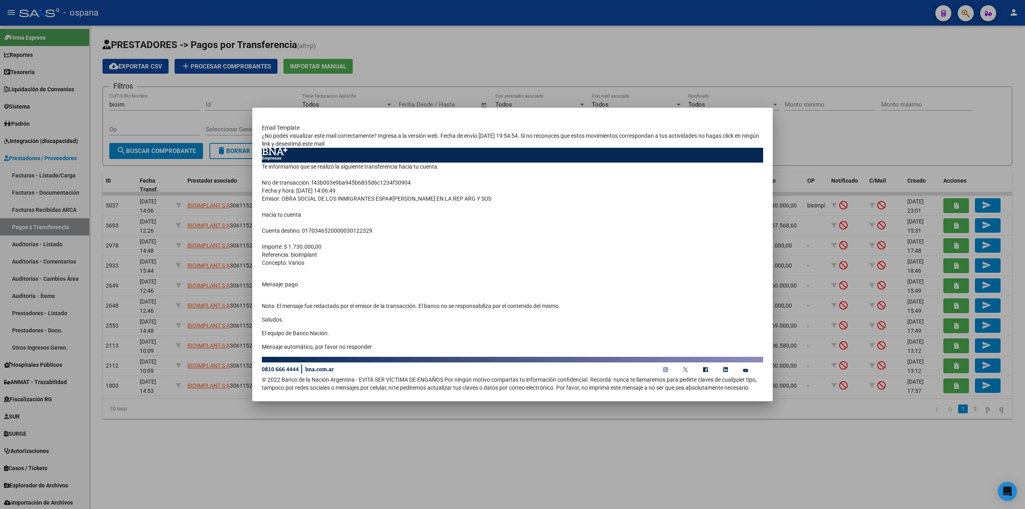
click at [155, 160] on div at bounding box center [512, 254] width 1025 height 509
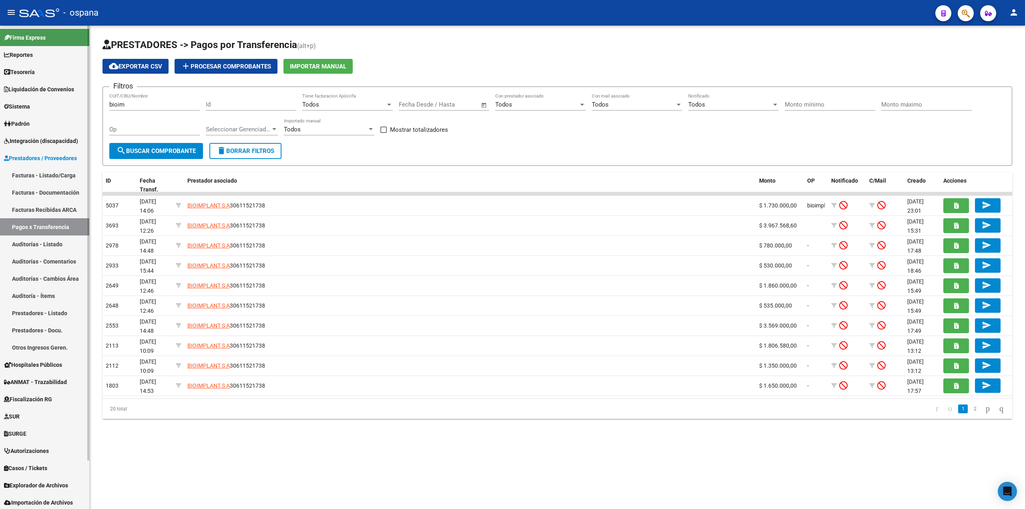
click at [26, 92] on span "Liquidación de Convenios" at bounding box center [39, 89] width 70 height 9
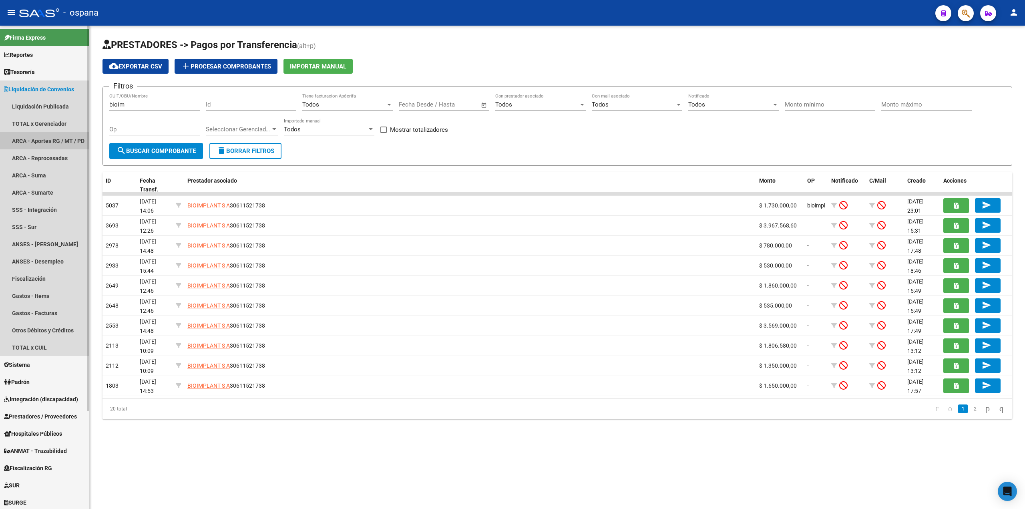
click at [31, 141] on link "ARCA - Aportes RG / MT / PD" at bounding box center [44, 140] width 89 height 17
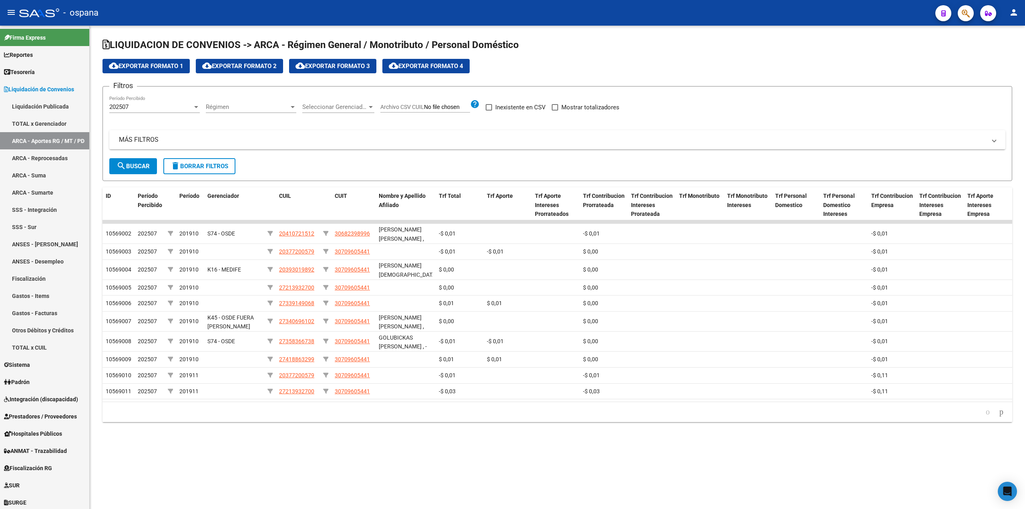
click at [337, 99] on div "Seleccionar Gerenciador Seleccionar Gerenciador" at bounding box center [338, 104] width 72 height 17
click at [322, 159] on span "K32 - HPC" at bounding box center [315, 156] width 27 height 7
click at [118, 167] on mat-icon "search" at bounding box center [122, 166] width 10 height 10
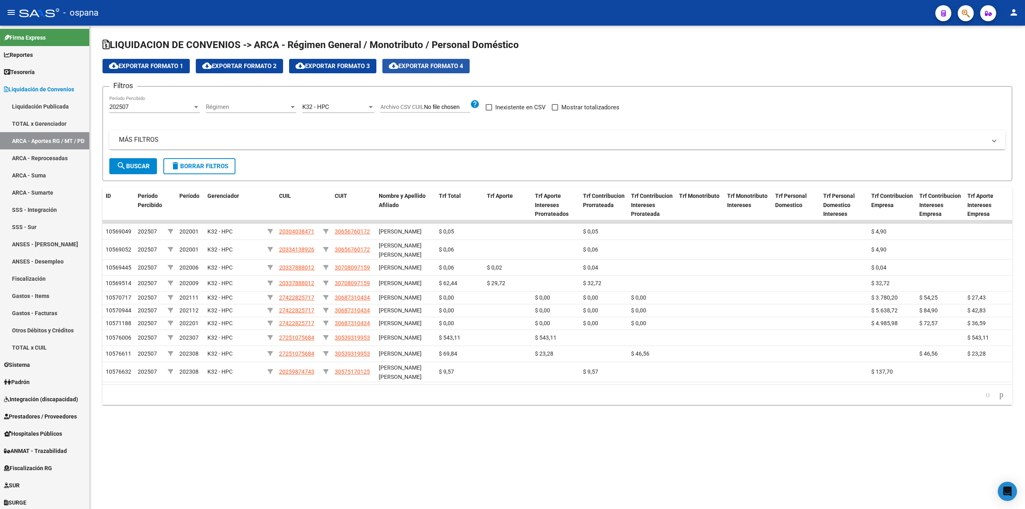
click at [415, 61] on button "cloud_download Exportar Formato 4" at bounding box center [426, 66] width 87 height 14
drag, startPoint x: 573, startPoint y: 107, endPoint x: 562, endPoint y: 111, distance: 11.3
click at [573, 107] on span "Mostrar totalizadores" at bounding box center [591, 108] width 58 height 10
click at [555, 111] on input "Mostrar totalizadores" at bounding box center [555, 111] width 0 height 0
checkbox input "true"
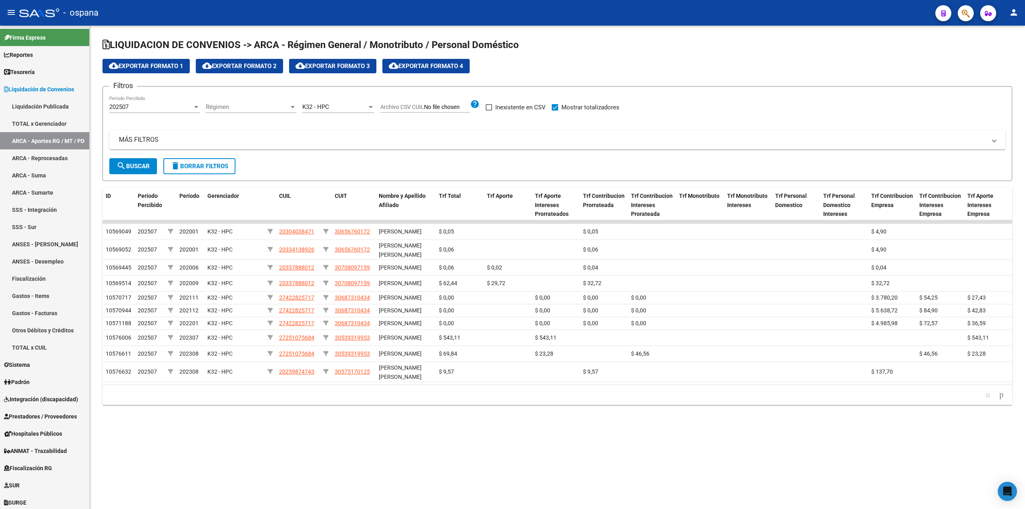
click at [135, 170] on button "search Buscar" at bounding box center [133, 166] width 48 height 16
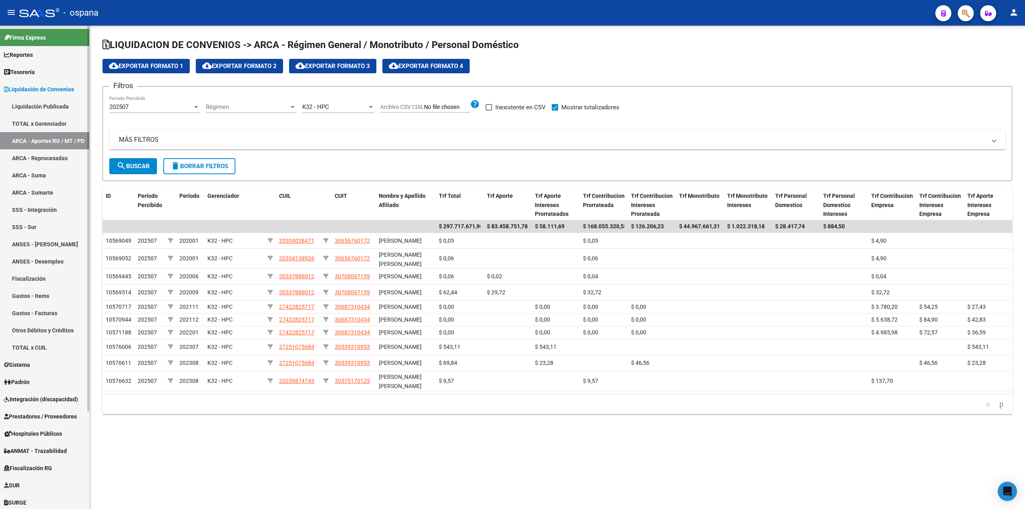
click at [60, 152] on link "ARCA - Reprocesadas" at bounding box center [44, 157] width 89 height 17
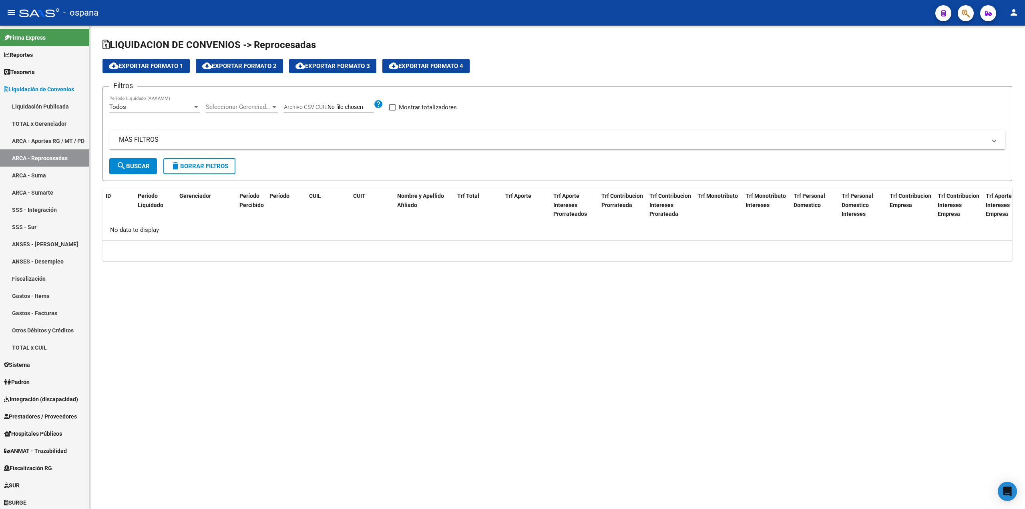
checkbox input "true"
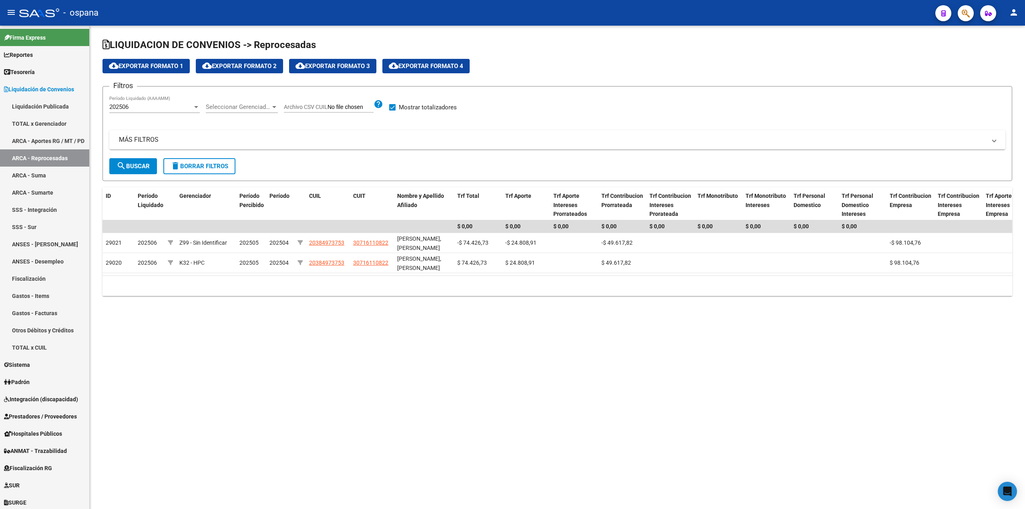
click at [155, 111] on div "202506 Período Liquidado (AAAAMM)" at bounding box center [154, 104] width 91 height 17
click at [27, 171] on div at bounding box center [512, 254] width 1025 height 509
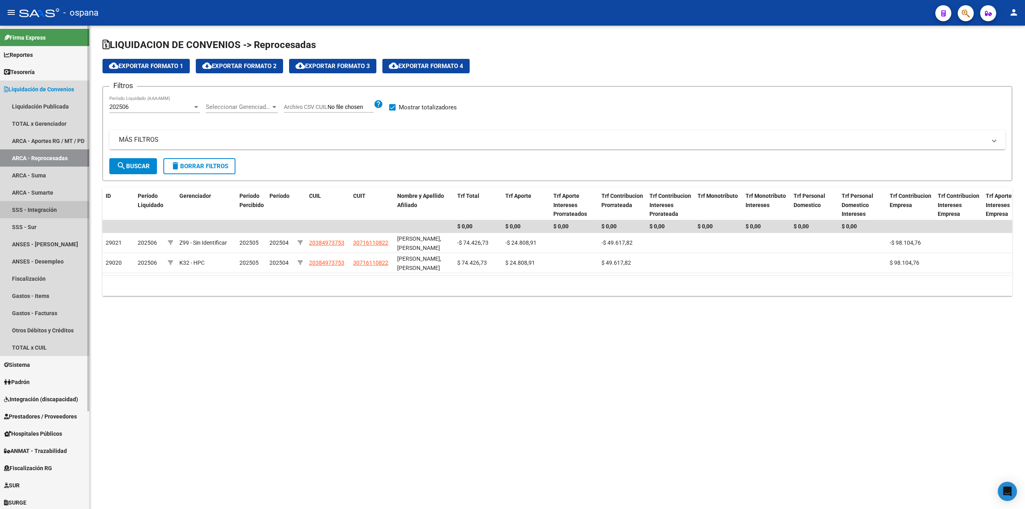
click at [44, 209] on link "SSS - Integración" at bounding box center [44, 209] width 89 height 17
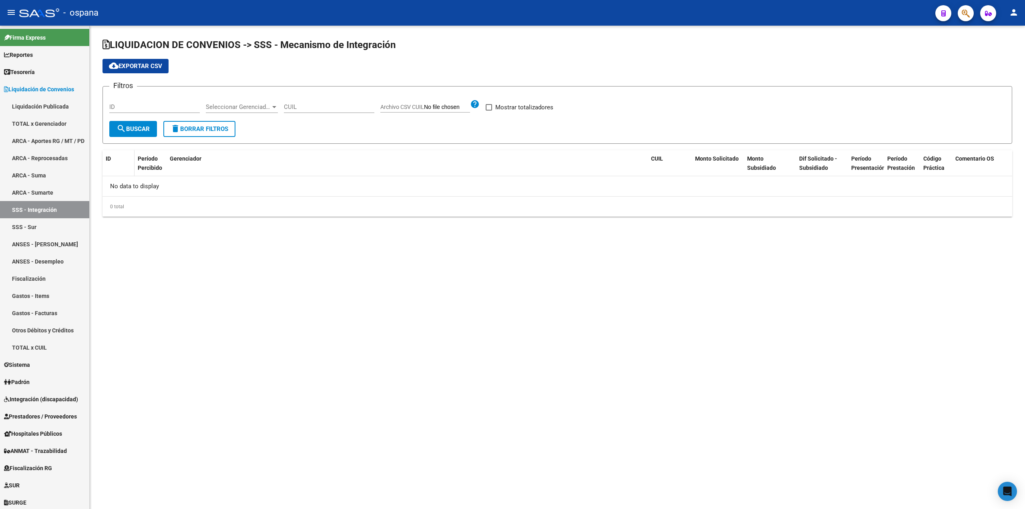
checkbox input "true"
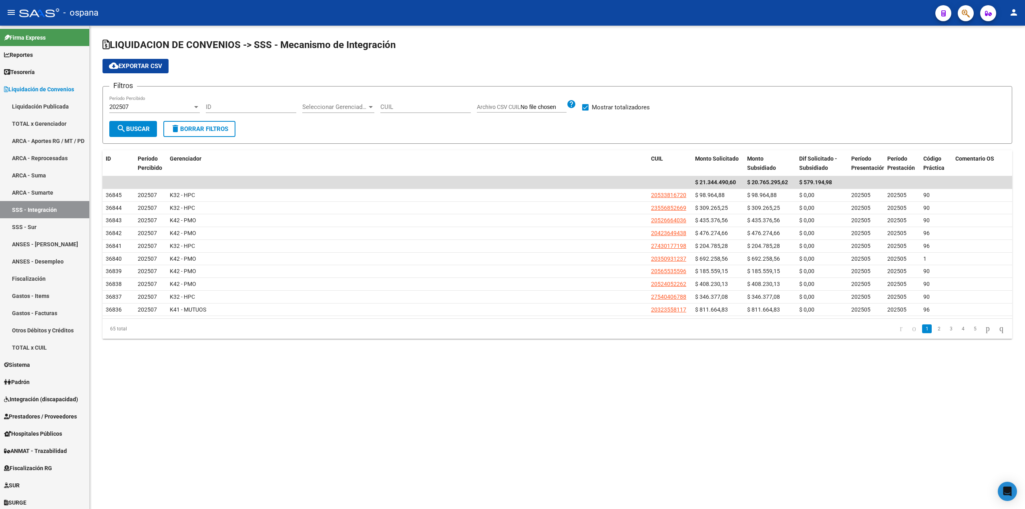
click at [367, 99] on div "Seleccionar Gerenciador Seleccionar Gerenciador" at bounding box center [338, 104] width 72 height 17
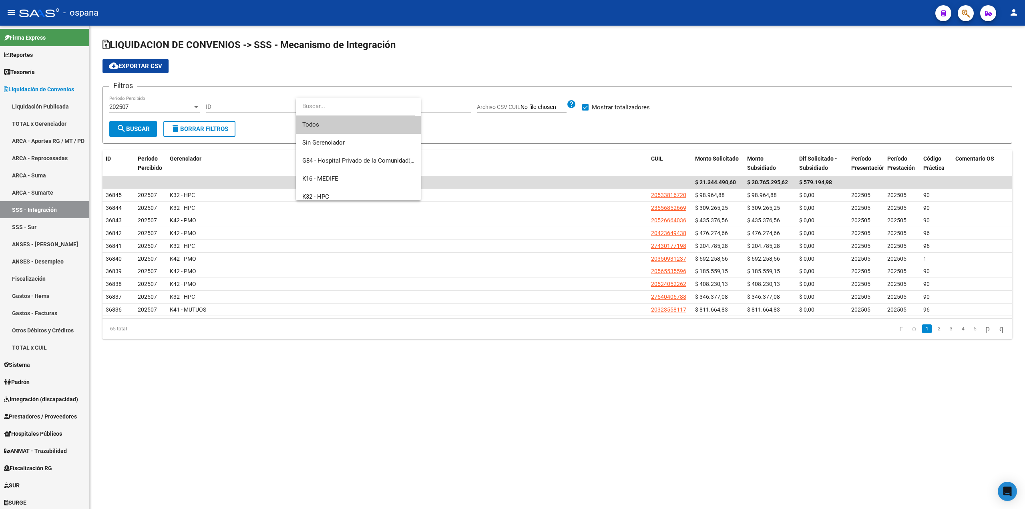
click at [326, 201] on div at bounding box center [512, 254] width 1025 height 509
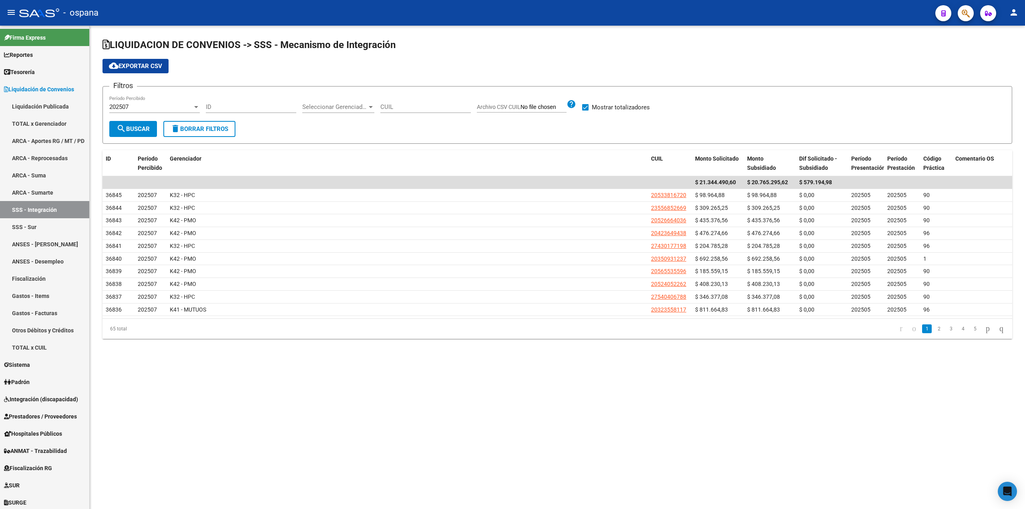
click at [336, 97] on form "Filtros 202507 Período Percibido ID Seleccionar Gerenciador Seleccionar Gerenci…" at bounding box center [558, 115] width 910 height 58
click at [336, 105] on span "Seleccionar Gerenciador" at bounding box center [334, 106] width 65 height 7
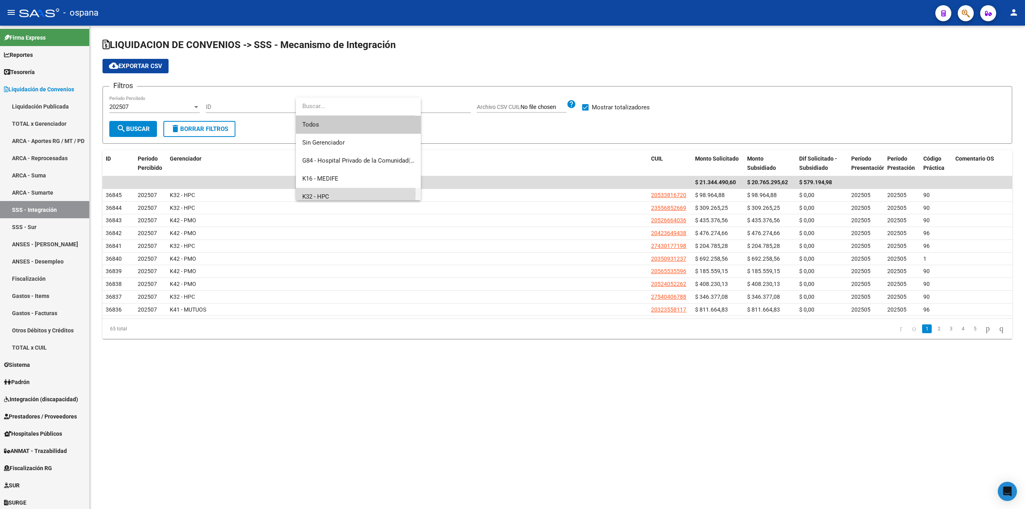
click at [323, 193] on span "K32 - HPC" at bounding box center [358, 197] width 112 height 18
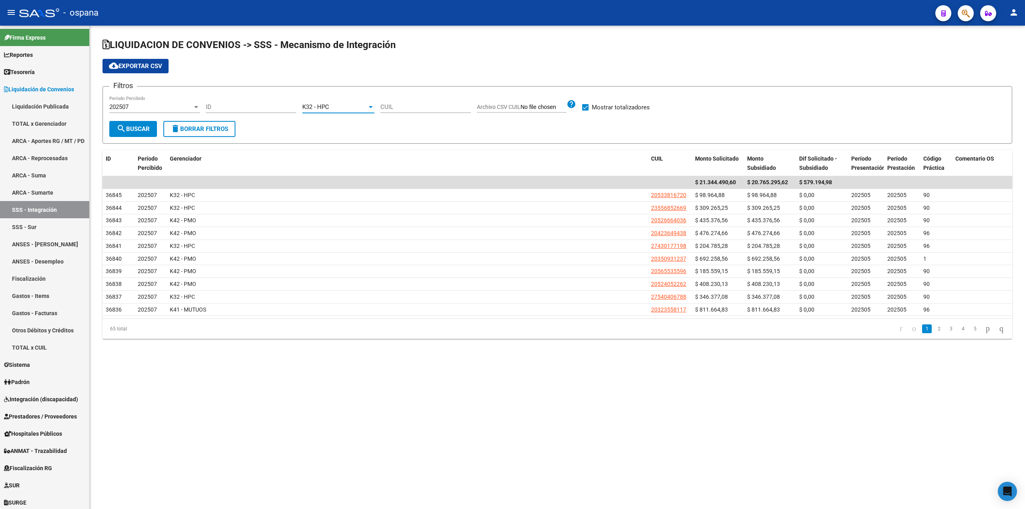
click at [145, 131] on span "search Buscar" at bounding box center [133, 128] width 33 height 7
click at [149, 65] on span "cloud_download Exportar CSV" at bounding box center [135, 65] width 53 height 7
click at [152, 366] on mat-sidenav-content "LIQUIDACION DE CONVENIOS -> SSS - Mecanismo de Integración cloud_download Expor…" at bounding box center [558, 267] width 936 height 483
click at [338, 107] on div "K32 - HPC" at bounding box center [334, 106] width 65 height 7
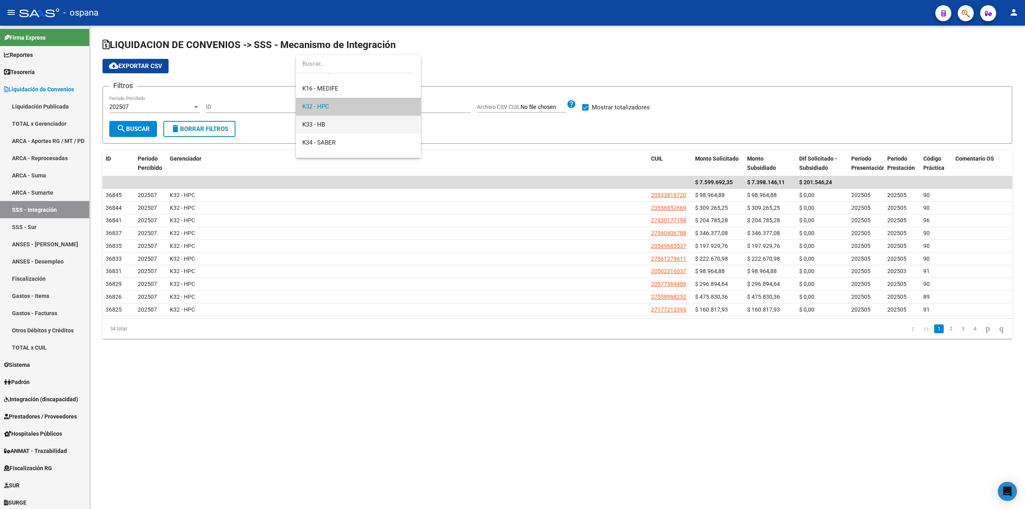
click at [326, 127] on span "K33 - HB" at bounding box center [358, 125] width 112 height 18
click at [117, 125] on mat-icon "search" at bounding box center [122, 129] width 10 height 10
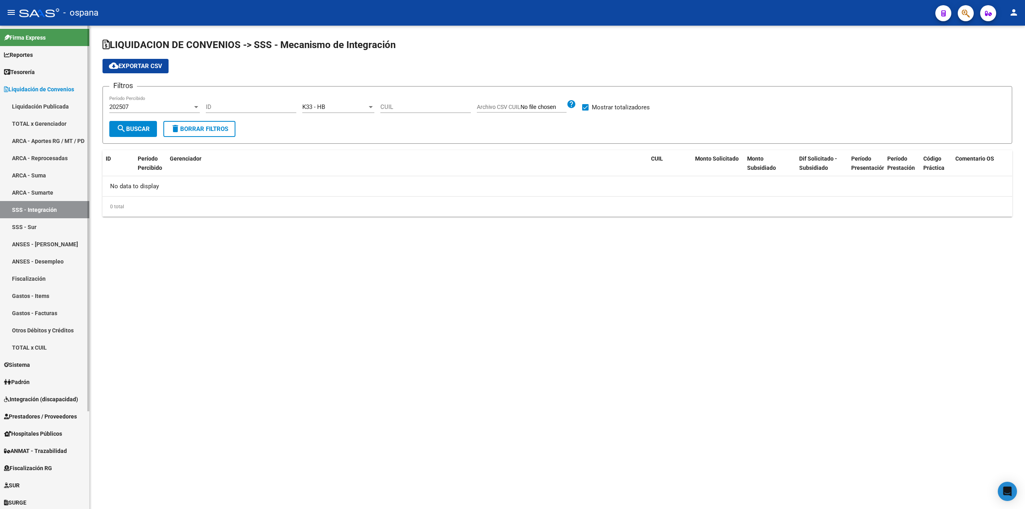
click at [46, 137] on link "ARCA - Aportes RG / MT / PD" at bounding box center [44, 140] width 89 height 17
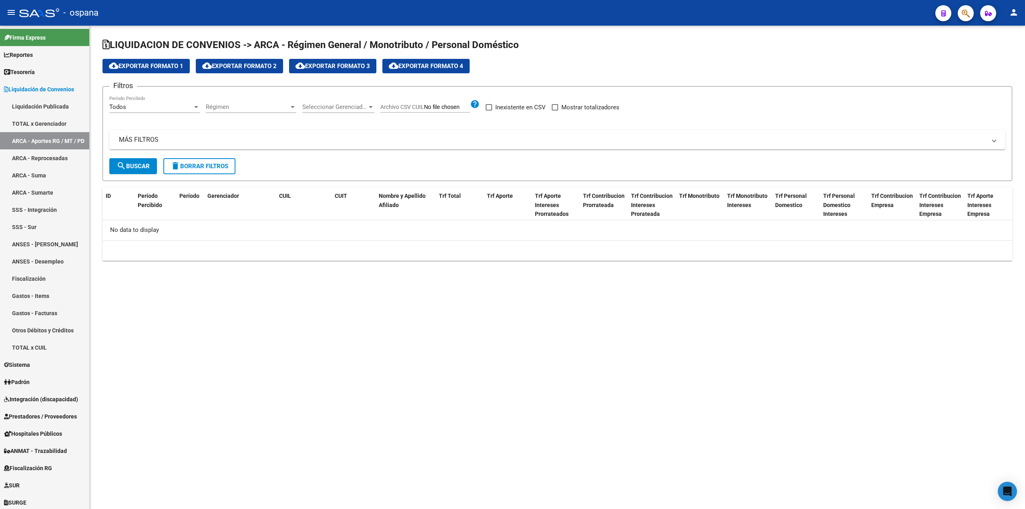
click at [325, 108] on span "Seleccionar Gerenciador" at bounding box center [334, 106] width 65 height 7
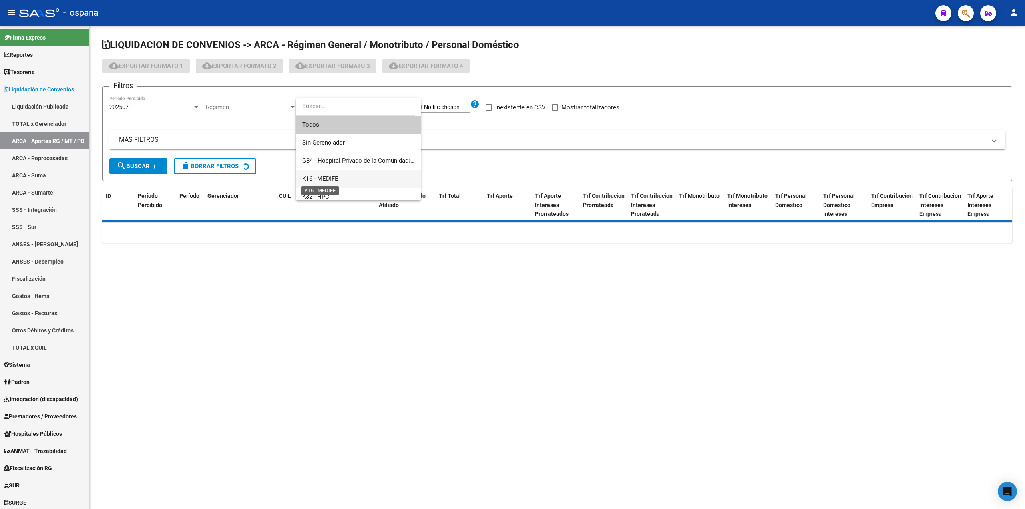
scroll to position [40, 0]
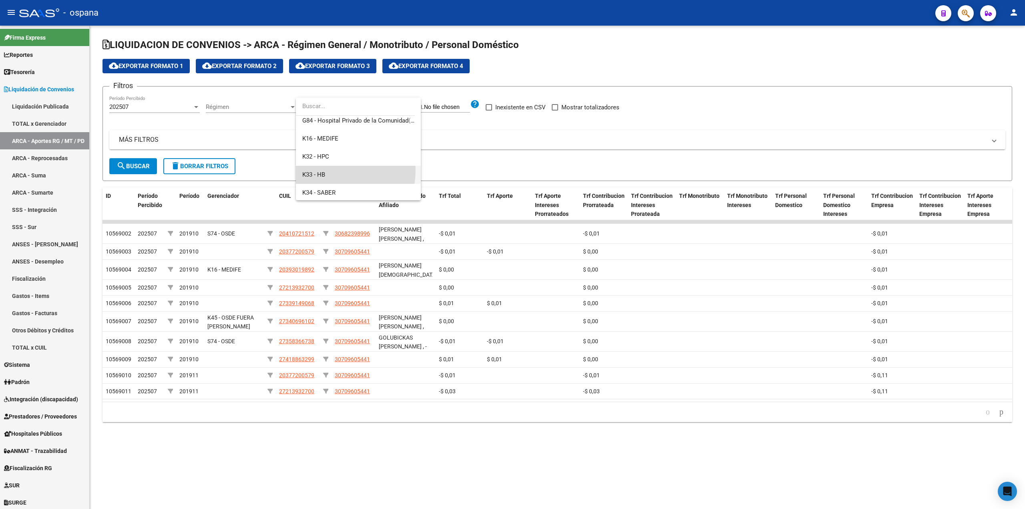
click at [325, 170] on span "K33 - HB" at bounding box center [358, 175] width 112 height 18
click at [118, 167] on mat-icon "search" at bounding box center [122, 166] width 10 height 10
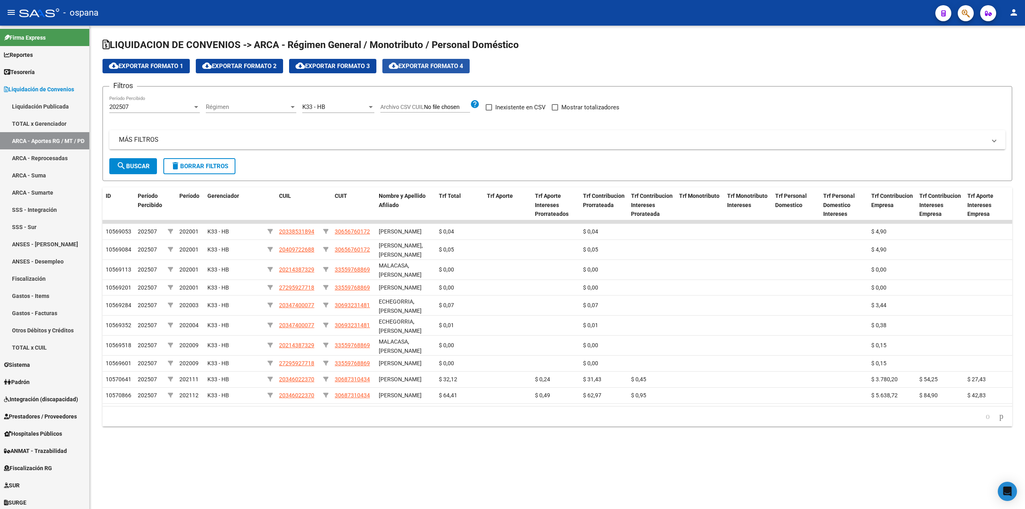
click at [441, 60] on button "cloud_download Exportar Formato 4" at bounding box center [426, 66] width 87 height 14
click at [57, 247] on link "ANSES - [PERSON_NAME]" at bounding box center [44, 244] width 89 height 17
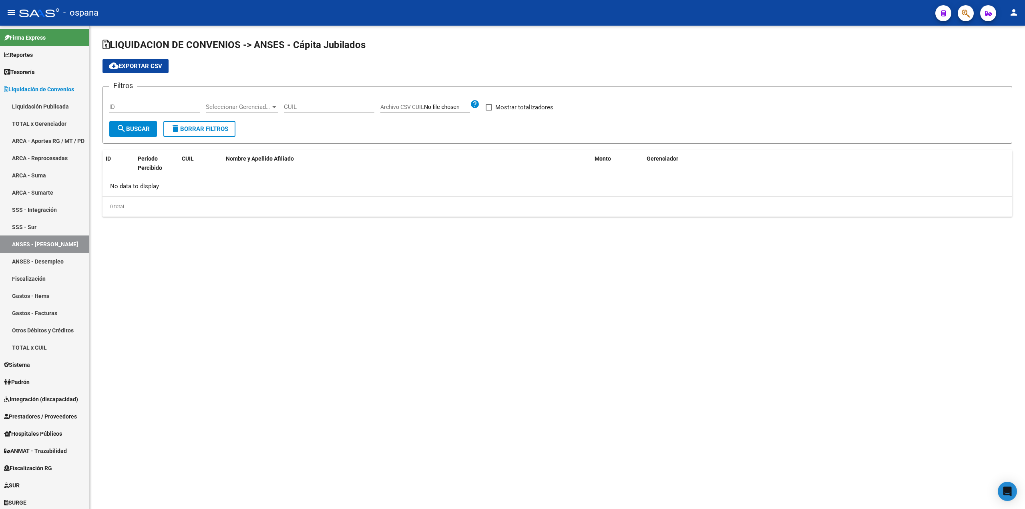
checkbox input "true"
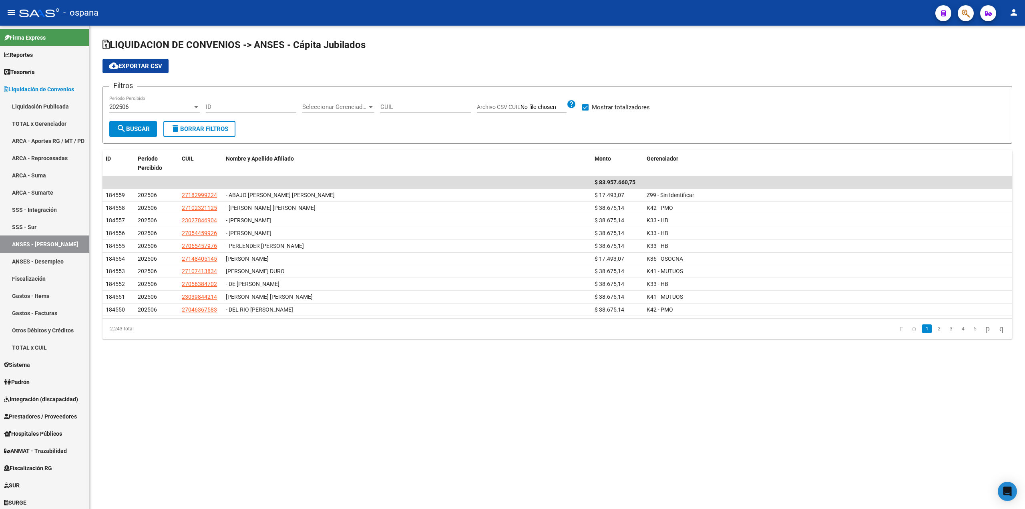
click at [328, 108] on span "Seleccionar Gerenciador" at bounding box center [334, 106] width 65 height 7
click at [156, 99] on div at bounding box center [512, 254] width 1025 height 509
click at [152, 106] on div "202506" at bounding box center [150, 106] width 83 height 7
click at [151, 108] on span "202506" at bounding box center [154, 107] width 91 height 18
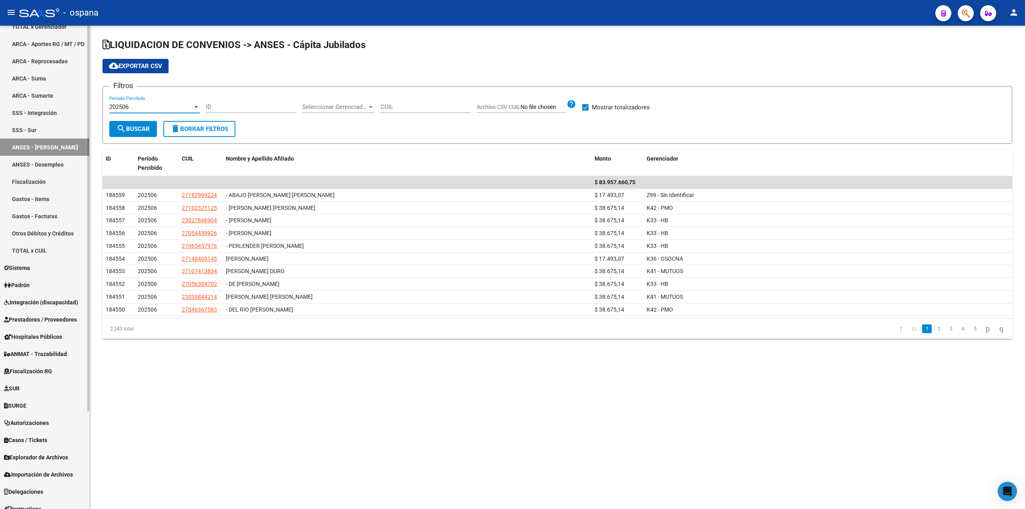
scroll to position [123, 0]
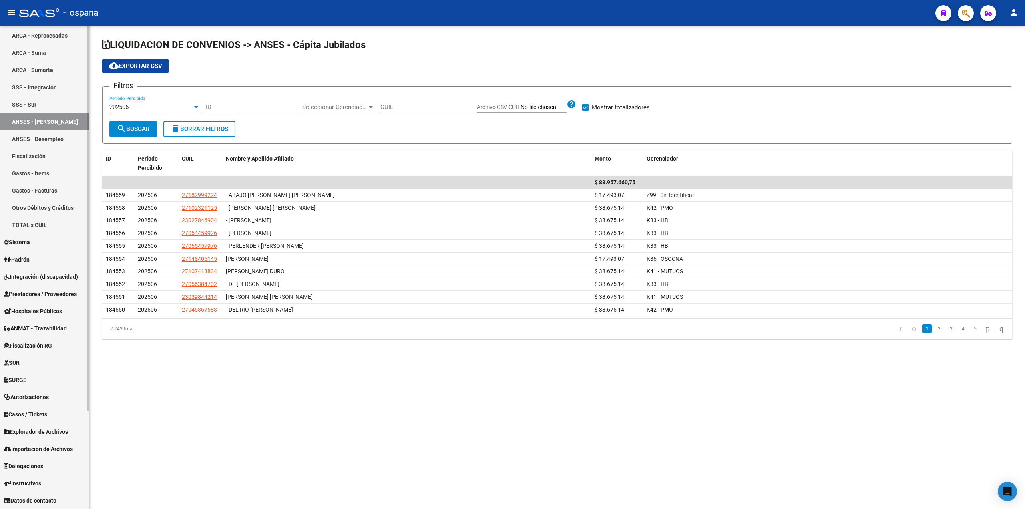
click at [42, 449] on span "Importación de Archivos" at bounding box center [38, 449] width 69 height 9
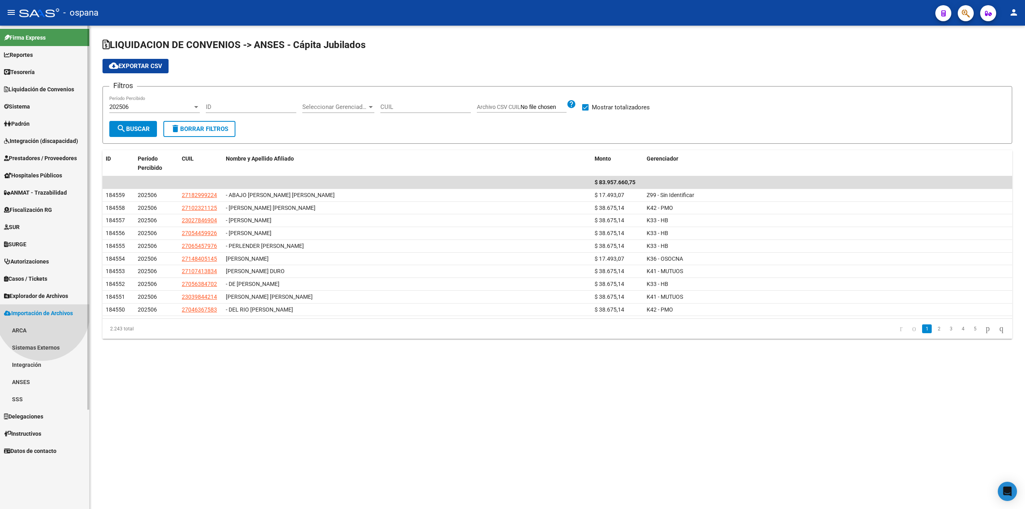
scroll to position [0, 0]
click at [25, 376] on link "ANSES" at bounding box center [44, 381] width 89 height 17
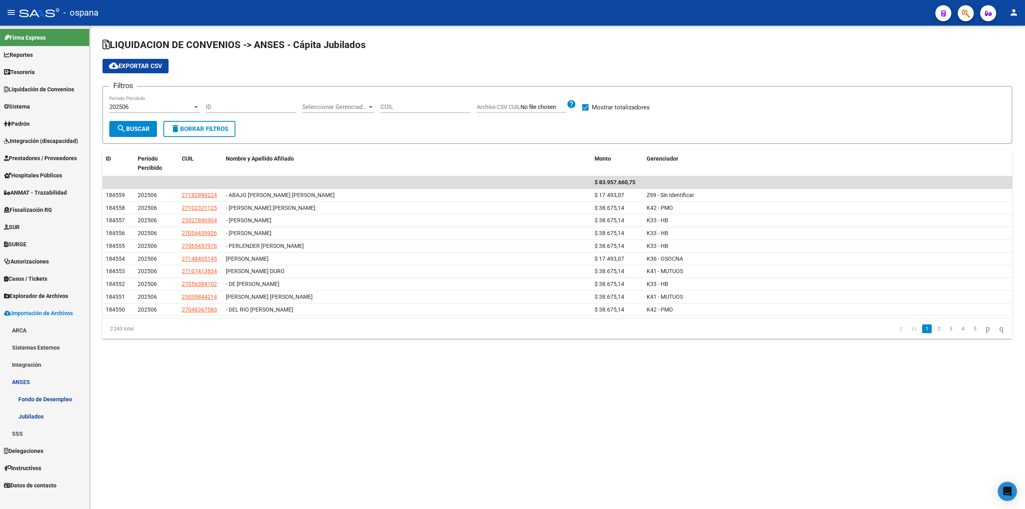
click at [36, 400] on link "Fondo de Desempleo" at bounding box center [44, 399] width 89 height 17
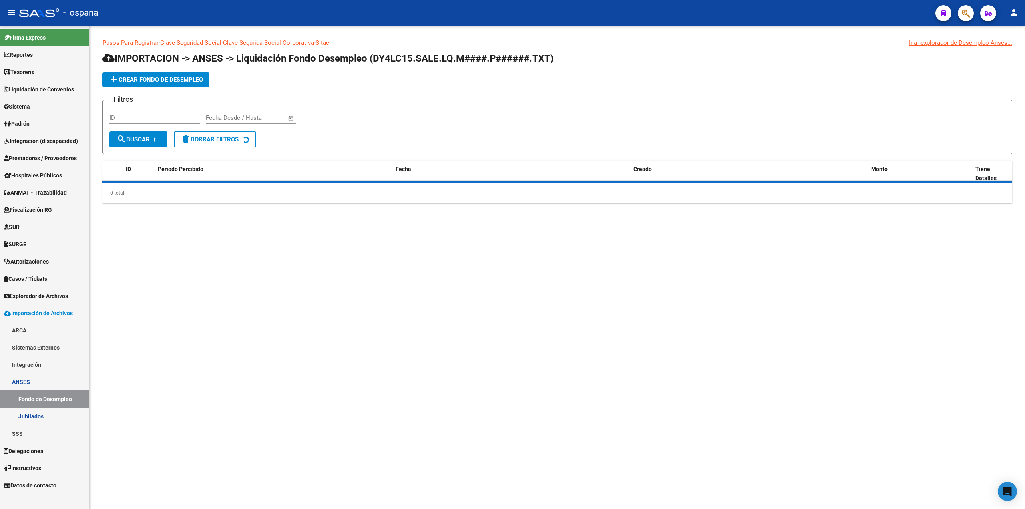
click at [30, 415] on link "Jubilados" at bounding box center [44, 416] width 89 height 17
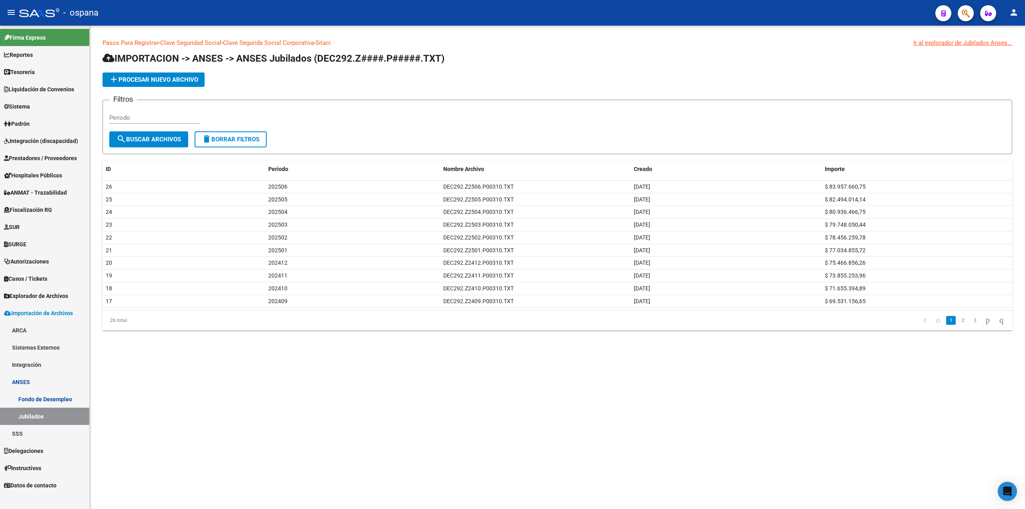
click at [163, 82] on span "add Procesar nuevo archivo" at bounding box center [153, 79] width 89 height 7
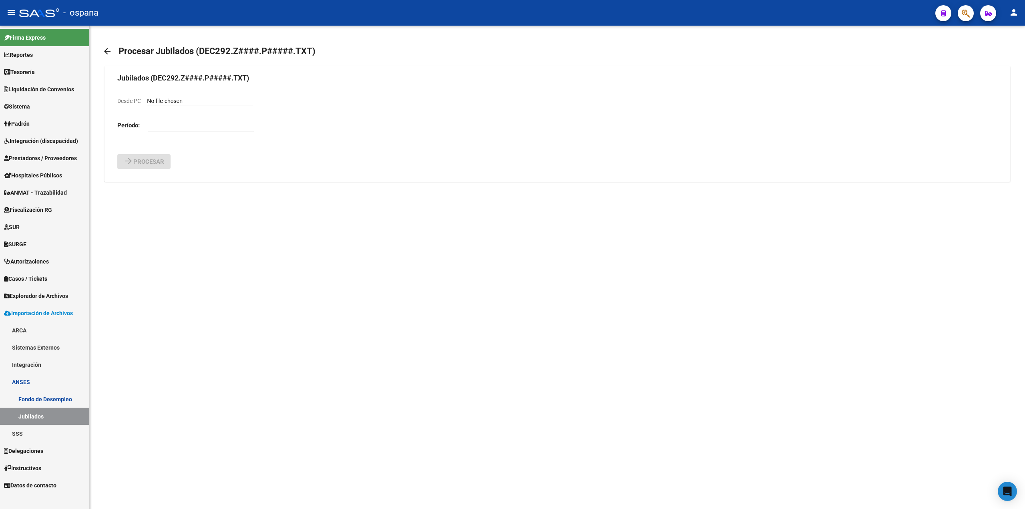
click at [187, 95] on form "Jubilados (DEC292.Z####.P#####.TXT) Desde PC [PERSON_NAME]: arrow_forward Proce…" at bounding box center [557, 121] width 880 height 97
click at [189, 100] on input "Desde PC" at bounding box center [200, 102] width 106 height 8
type input "C:\fakepath\DEC292.Z2507.P00310.TXT"
click at [170, 149] on input "number" at bounding box center [201, 146] width 106 height 7
type input "202507"
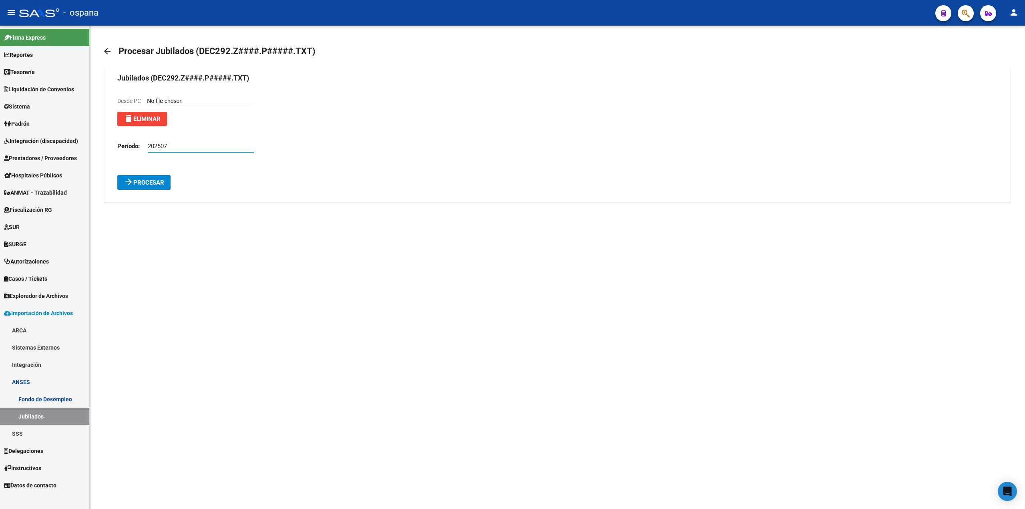
click at [152, 180] on span "Procesar" at bounding box center [148, 182] width 31 height 7
click at [180, 105] on input "Desde PC" at bounding box center [200, 102] width 106 height 8
type input "C:\fakepath\DEC292.Z2508.P00310.txt"
click at [177, 151] on div at bounding box center [201, 143] width 106 height 17
type input "202508"
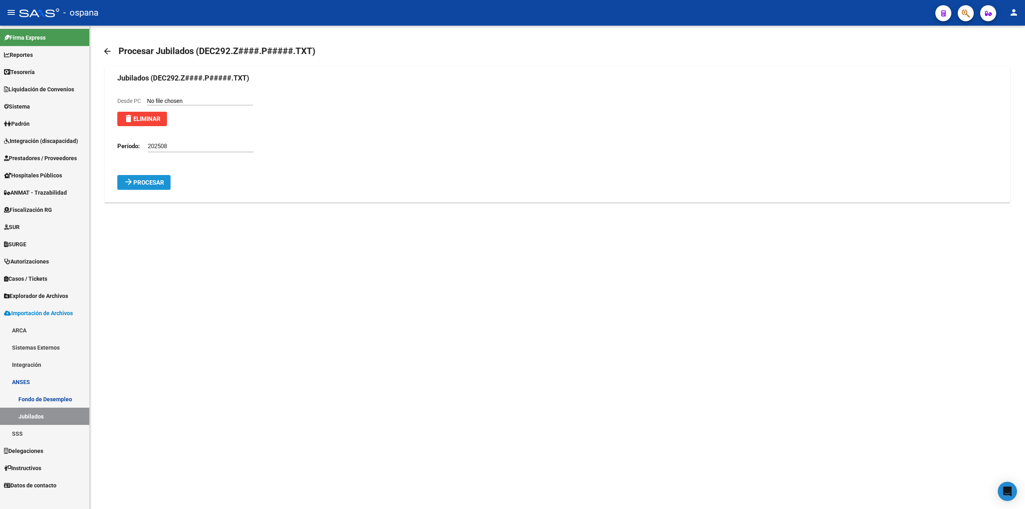
click at [161, 180] on span "Procesar" at bounding box center [148, 182] width 31 height 7
click at [62, 395] on link "Fondo de Desempleo" at bounding box center [44, 399] width 89 height 17
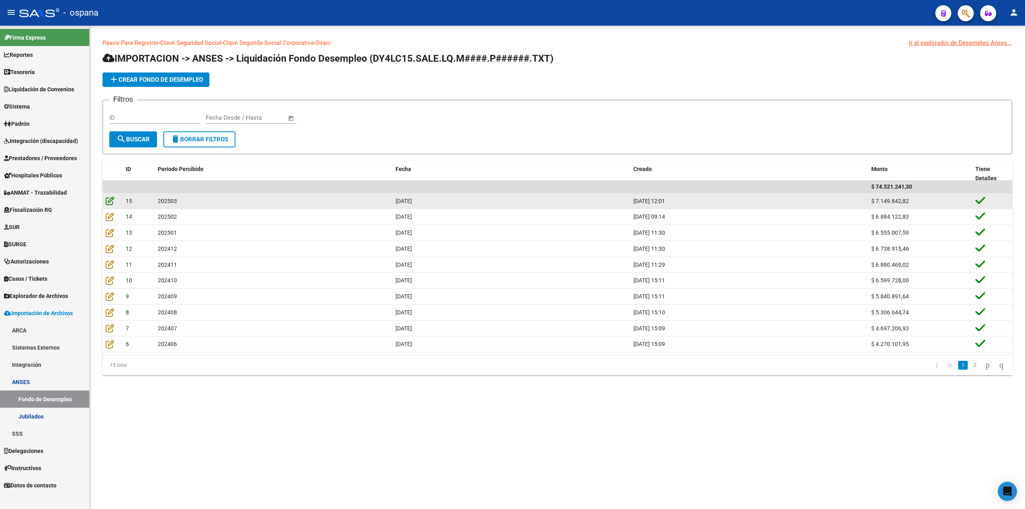
click at [110, 202] on icon at bounding box center [110, 200] width 8 height 9
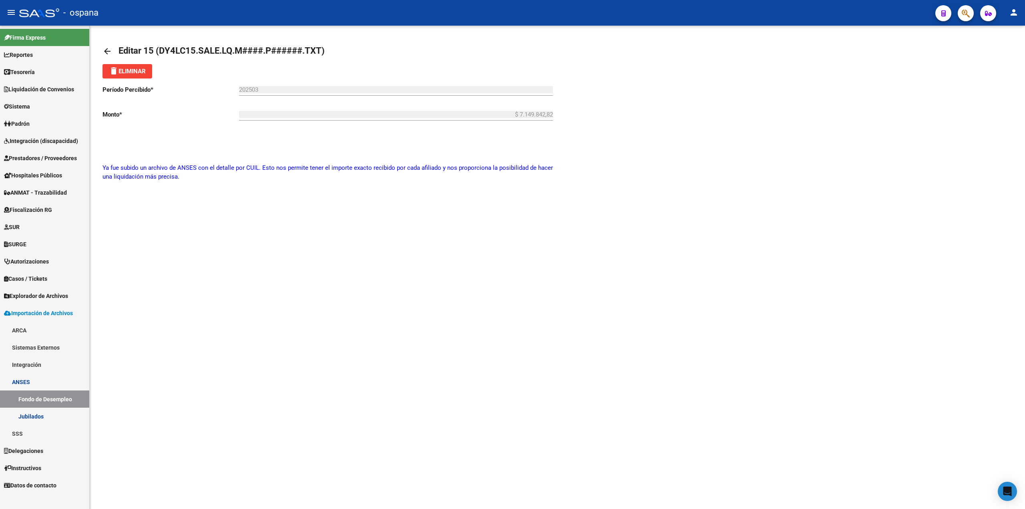
click at [104, 49] on mat-icon "arrow_back" at bounding box center [108, 51] width 10 height 10
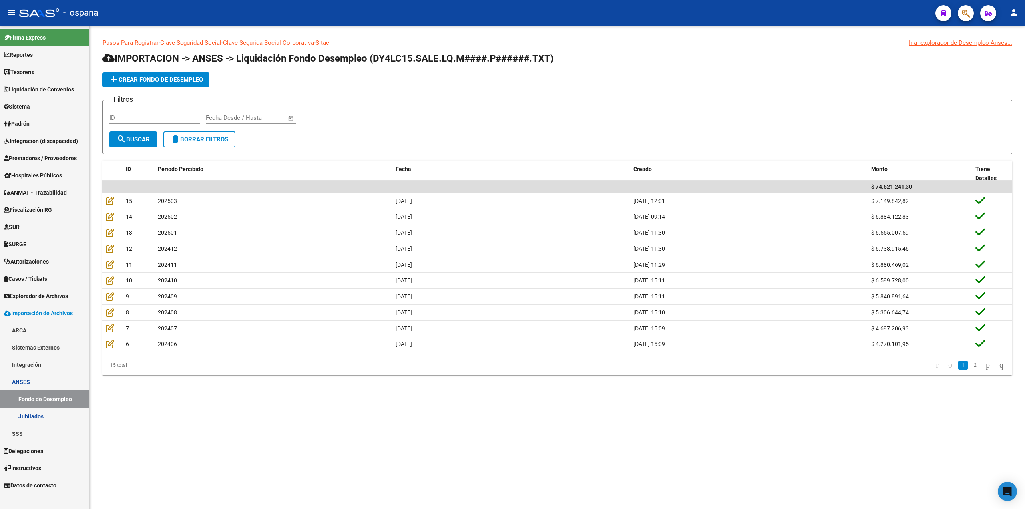
click at [158, 87] on app-list-header "IMPORTACION -> ANSES -> Liquidación Fondo Desempleo (DY4LC15.SALE.LQ.M####.P###…" at bounding box center [558, 103] width 910 height 102
click at [158, 80] on span "add Crear Fondo de Desempleo" at bounding box center [156, 79] width 94 height 7
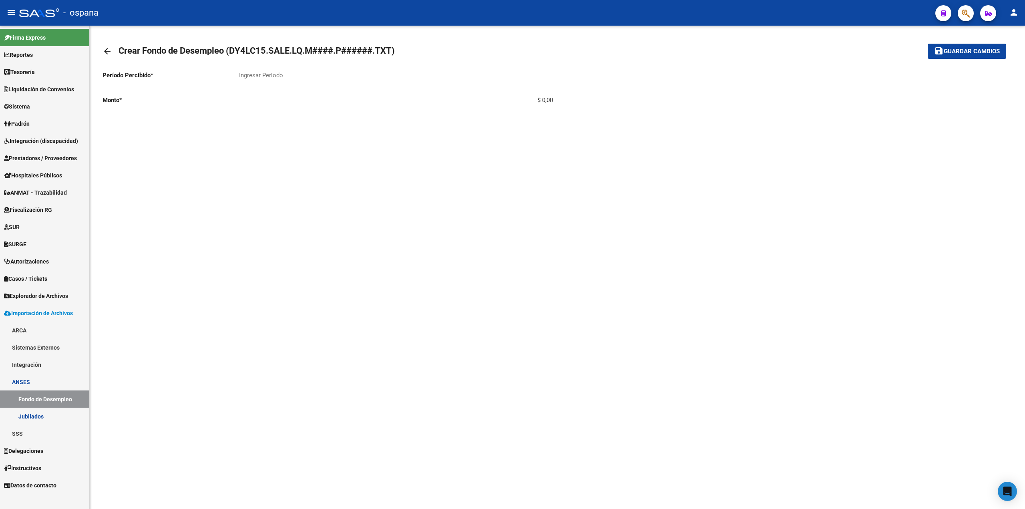
click at [265, 70] on div "Ingresar Periodo" at bounding box center [396, 72] width 314 height 17
click at [268, 72] on input "Ingresar Periodo" at bounding box center [396, 75] width 314 height 7
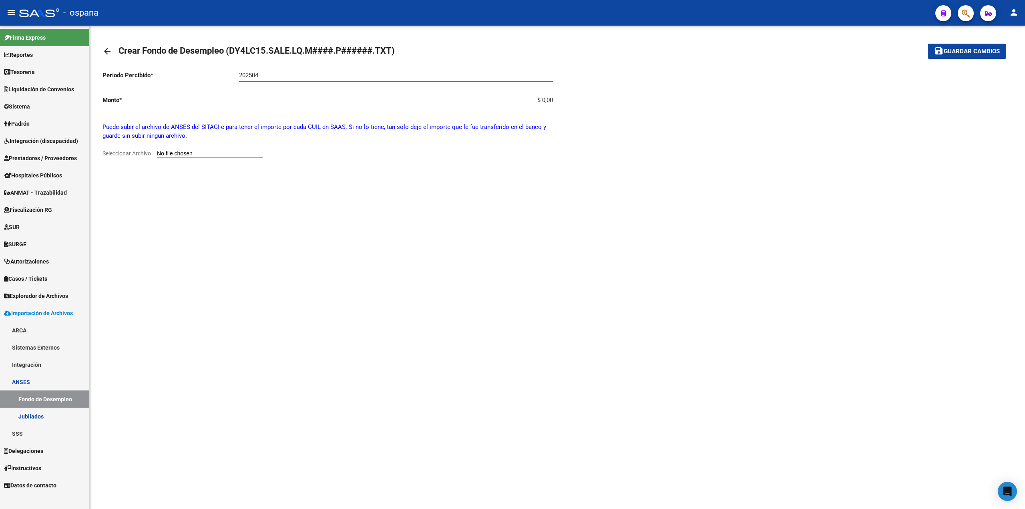
type input "202504"
click at [206, 150] on app-file-uploader "Seleccionar Archivo" at bounding box center [186, 153] width 167 height 7
click at [176, 150] on input "Seleccionar Archivo" at bounding box center [210, 154] width 106 height 8
click at [187, 153] on input "Seleccionar Archivo" at bounding box center [210, 154] width 106 height 8
type input "C:\fakepath\DY4LC15.SALE.LQ.M2504.P003108.TXT"
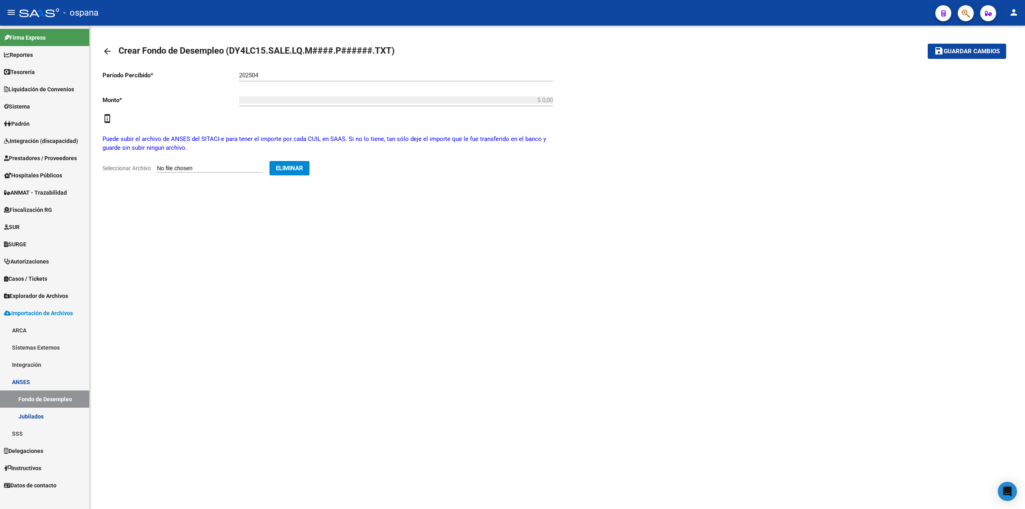
click at [106, 118] on mat-icon "perm_device_information" at bounding box center [108, 119] width 10 height 10
click at [939, 54] on mat-icon "save" at bounding box center [940, 51] width 10 height 10
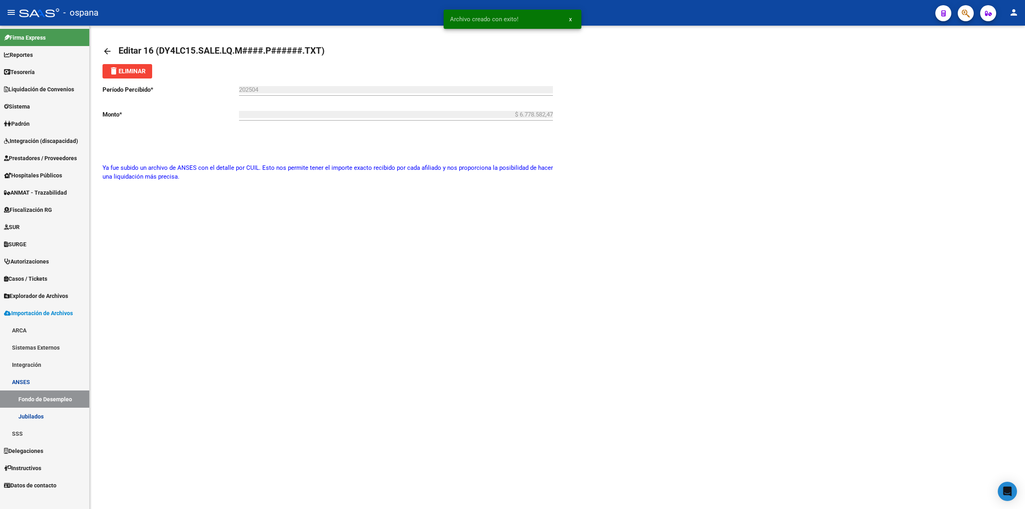
click at [108, 48] on mat-icon "arrow_back" at bounding box center [108, 51] width 10 height 10
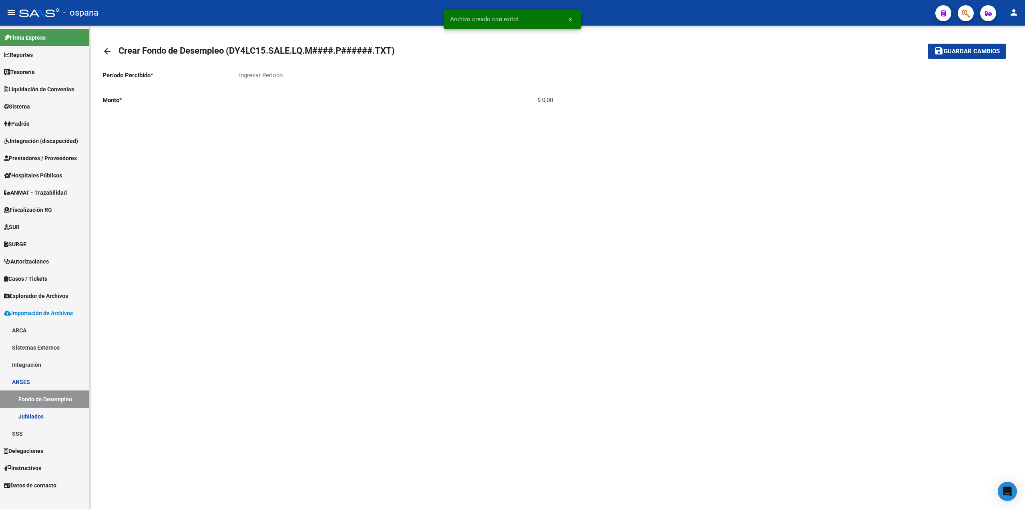
click at [110, 53] on mat-icon "arrow_back" at bounding box center [108, 51] width 10 height 10
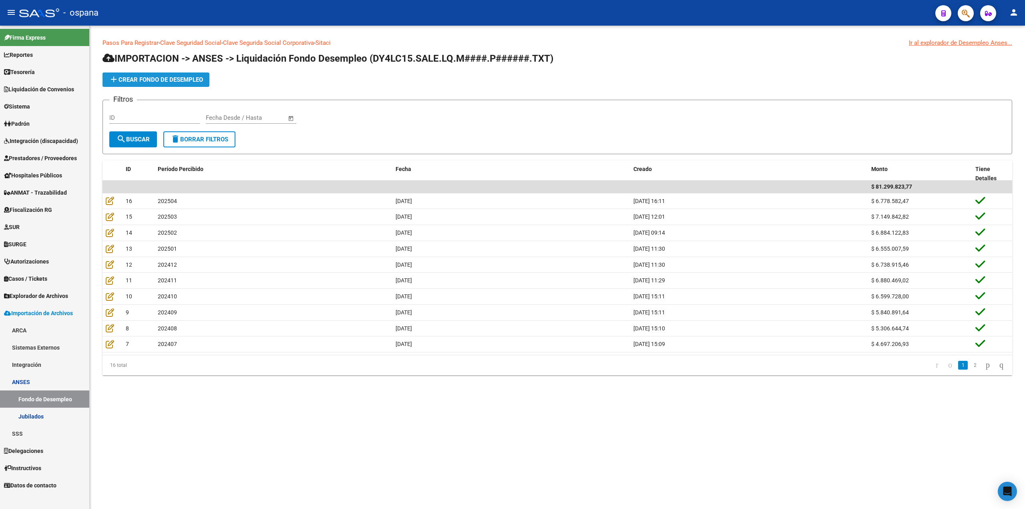
click at [173, 80] on span "add Crear Fondo de Desempleo" at bounding box center [156, 79] width 94 height 7
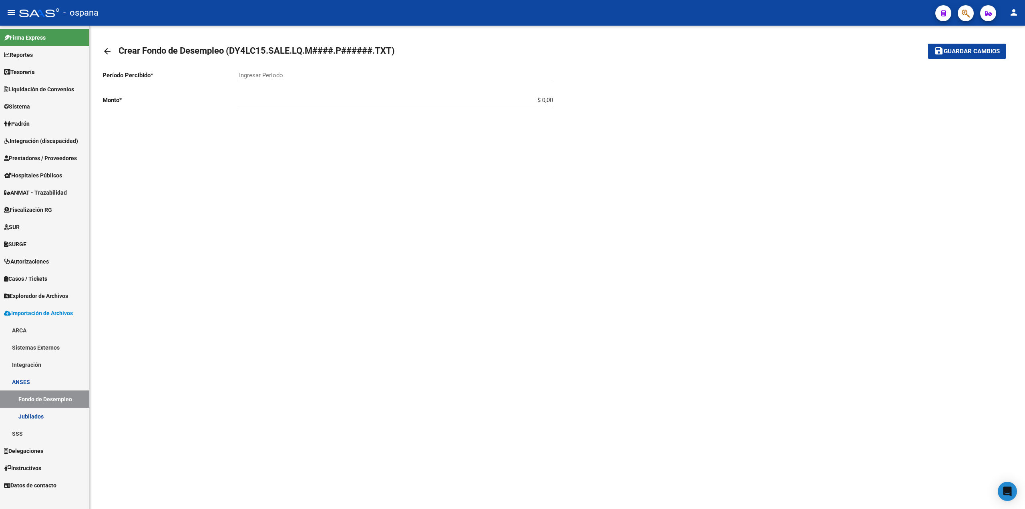
click at [260, 73] on input "Ingresar Periodo" at bounding box center [396, 75] width 314 height 7
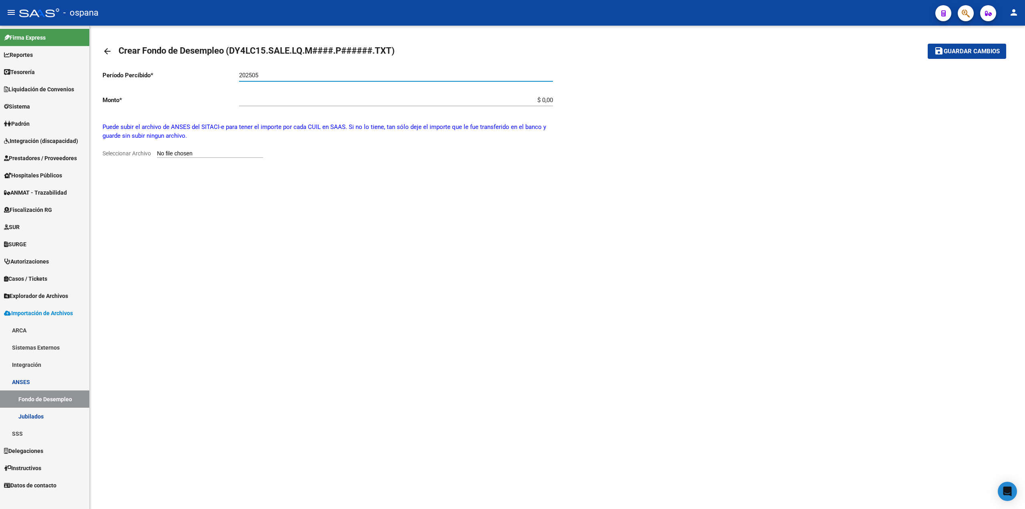
type input "202505"
click at [204, 154] on input "Seleccionar Archivo" at bounding box center [210, 154] width 106 height 8
type input "C:\fakepath\DY4LC15.SALE.LQ.M2505.P003108.TXT"
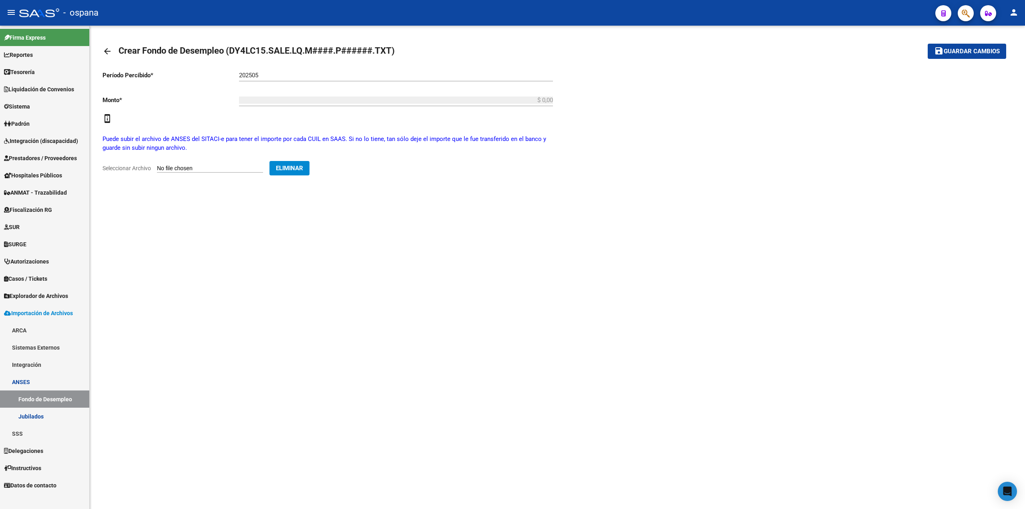
click at [970, 47] on button "save Guardar cambios" at bounding box center [967, 51] width 79 height 15
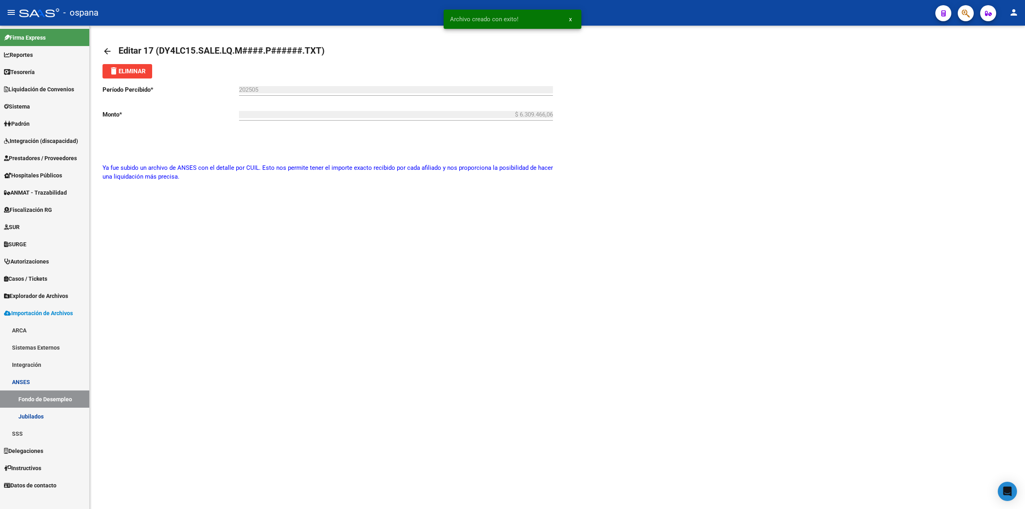
click at [105, 50] on mat-icon "arrow_back" at bounding box center [108, 51] width 10 height 10
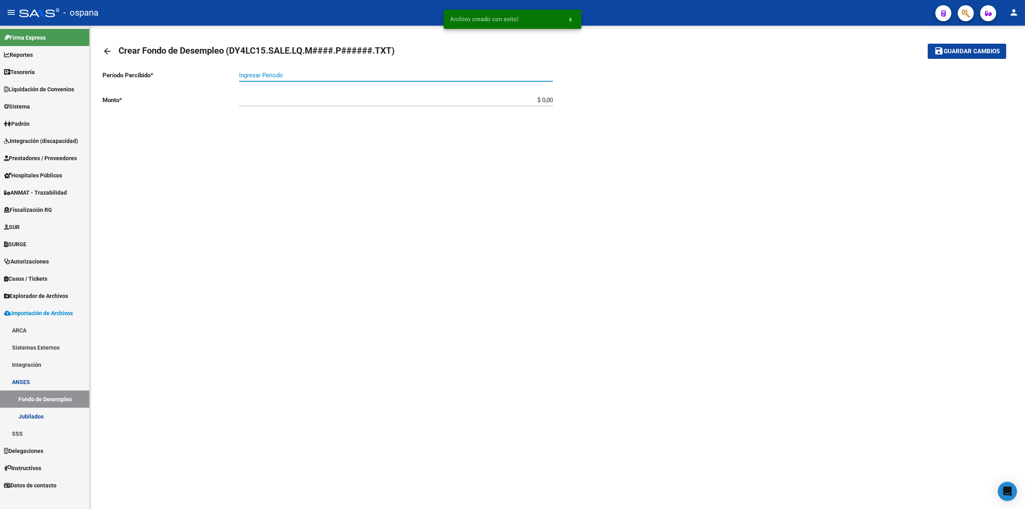
click at [274, 72] on input "Ingresar Periodo" at bounding box center [396, 75] width 314 height 7
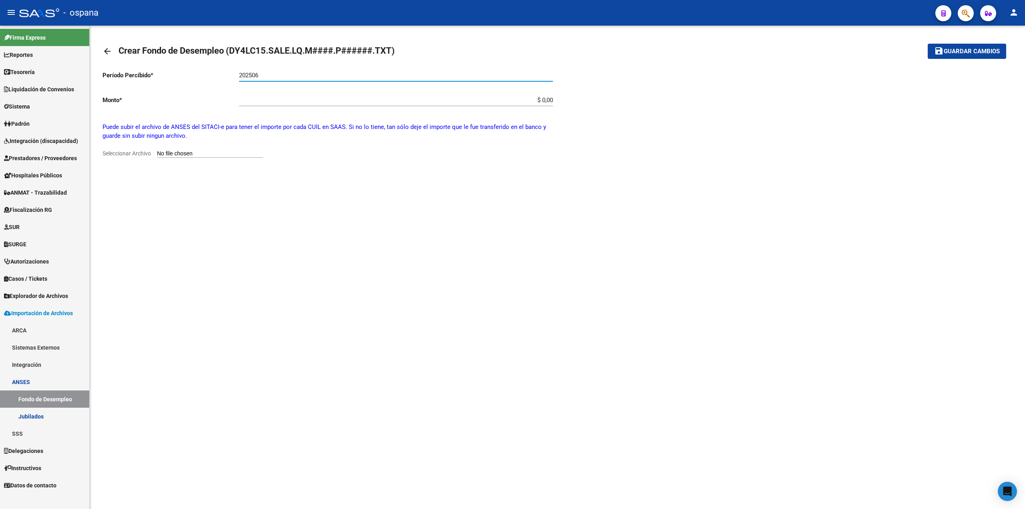
type input "202506"
click at [198, 151] on input "Seleccionar Archivo" at bounding box center [210, 154] width 106 height 8
type input "C:\fakepath\DY4LC15.SALE.LQ.M2506.P003108.TXT"
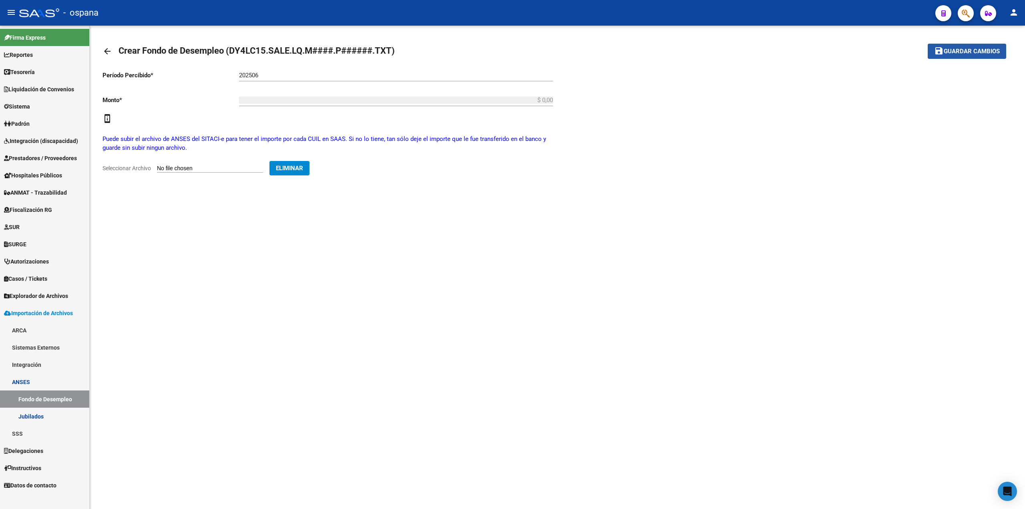
click at [981, 54] on span "Guardar cambios" at bounding box center [972, 51] width 56 height 7
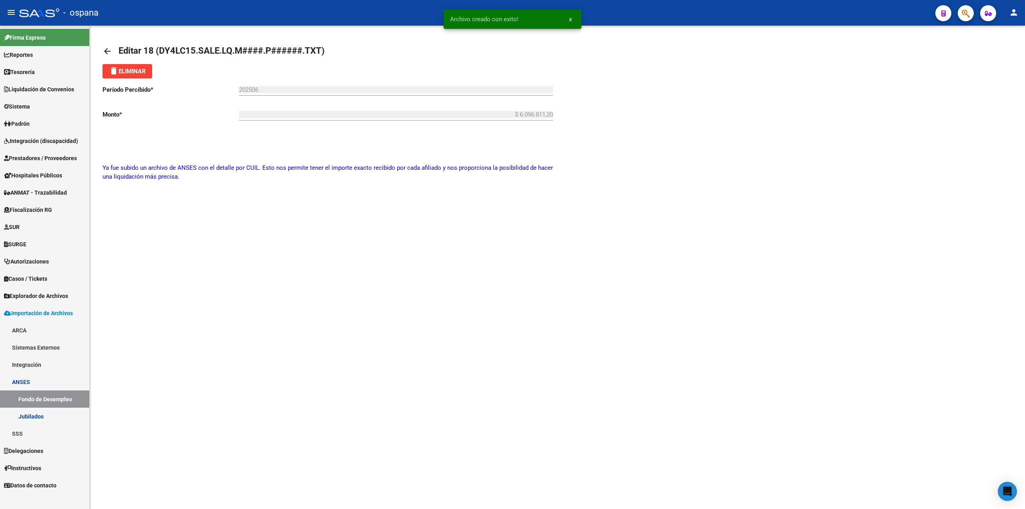
click at [110, 51] on mat-icon "arrow_back" at bounding box center [108, 51] width 10 height 10
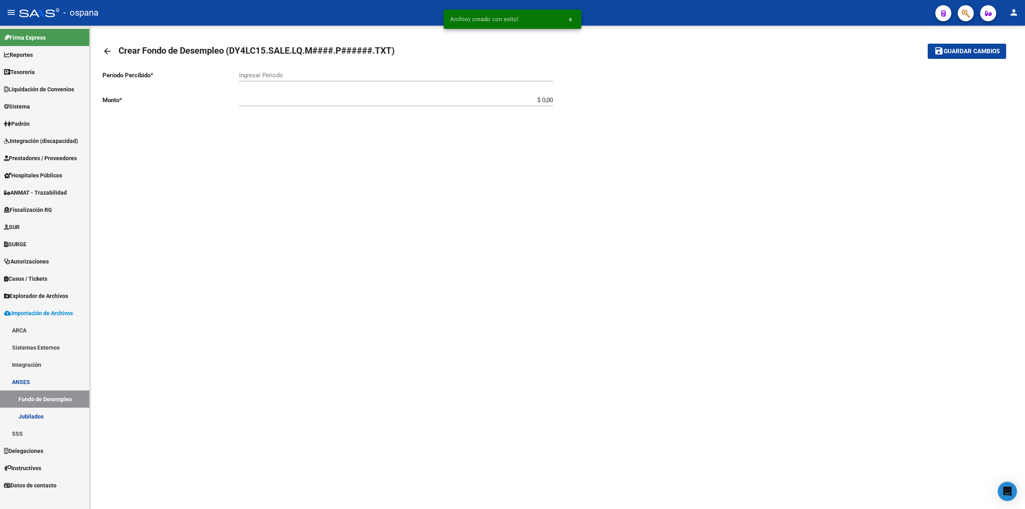
click at [260, 71] on div "Ingresar Periodo" at bounding box center [396, 72] width 314 height 17
click at [260, 75] on input "Ingresar Periodo" at bounding box center [396, 75] width 314 height 7
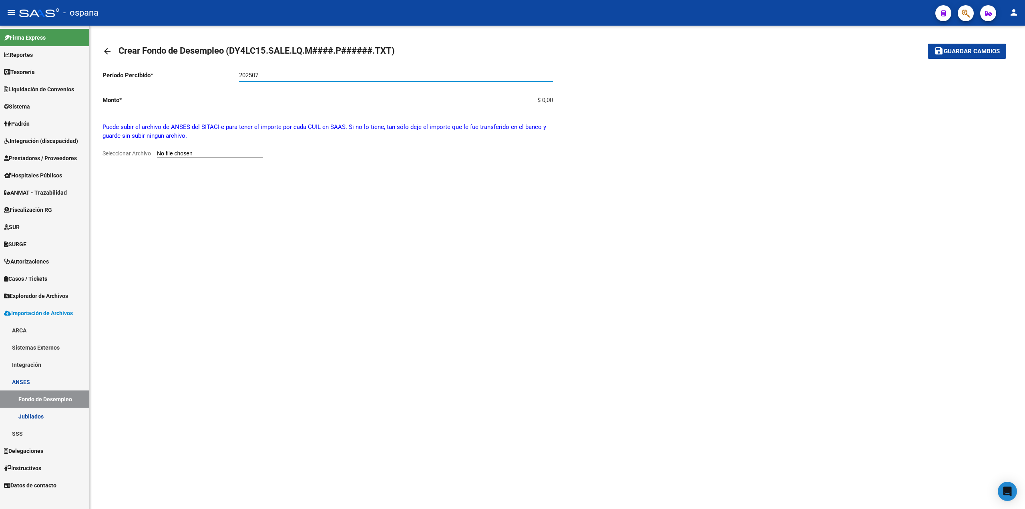
type input "202507"
click at [217, 152] on input "Seleccionar Archivo" at bounding box center [210, 154] width 106 height 8
type input "C:\fakepath\DY4LC15.SALE.LQ.M2507.P003108.TXT"
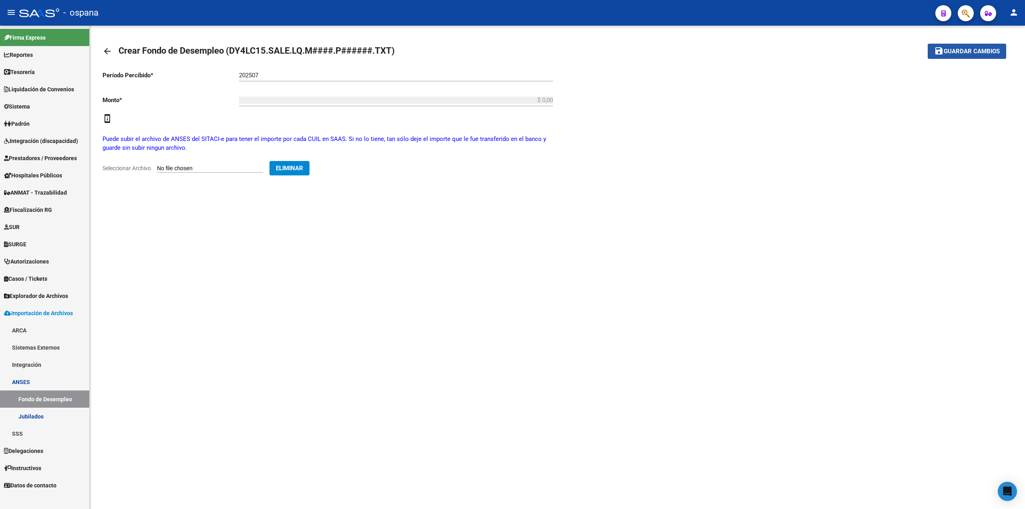
click at [964, 52] on span "Guardar cambios" at bounding box center [972, 51] width 56 height 7
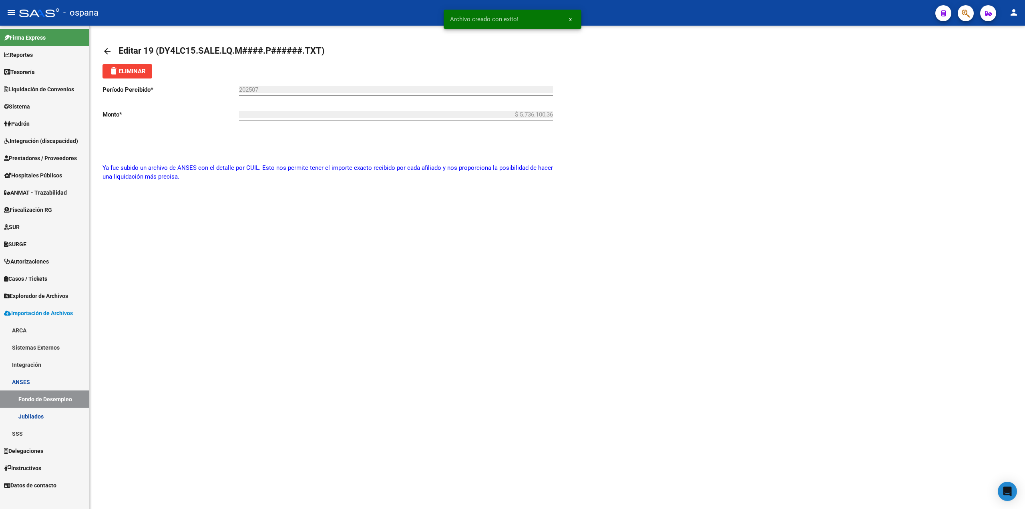
click at [111, 50] on mat-icon "arrow_back" at bounding box center [108, 51] width 10 height 10
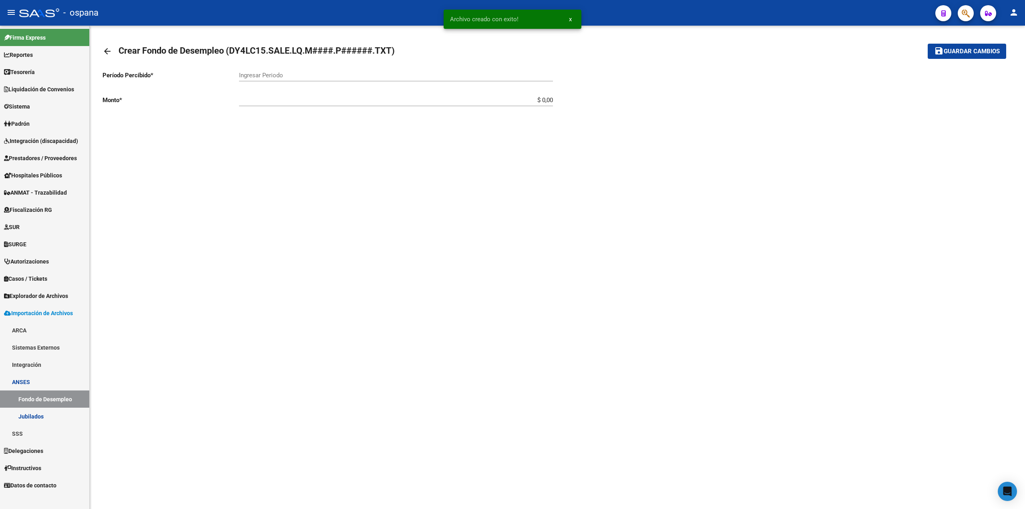
click at [264, 71] on div "Ingresar Periodo" at bounding box center [396, 72] width 314 height 17
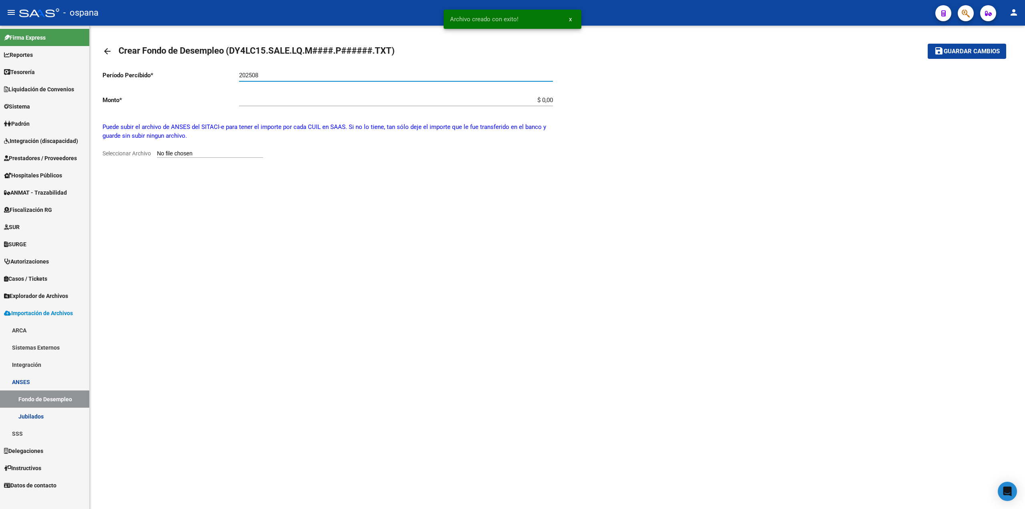
type input "202508"
click at [197, 156] on input "Seleccionar Archivo" at bounding box center [210, 154] width 106 height 8
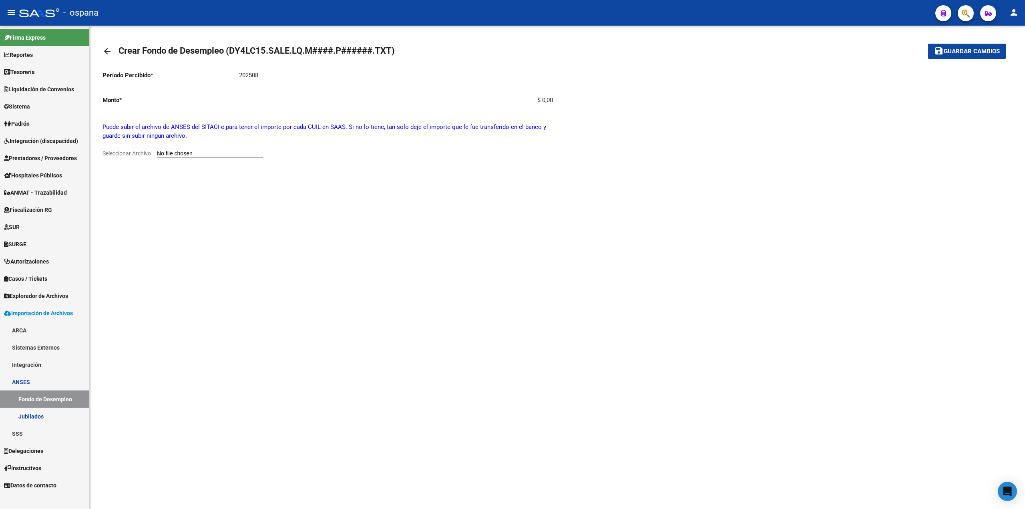
type input "C:\fakepath\DY4LC15.SALE.LQ.M2508.P003108.TXT"
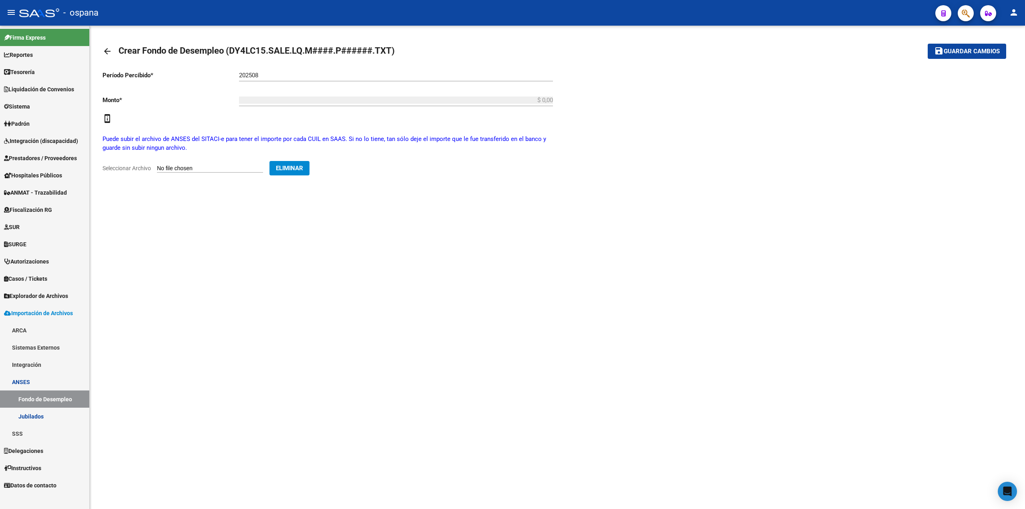
click at [968, 43] on mat-toolbar-row "save Guardar cambios" at bounding box center [913, 51] width 187 height 26
click at [967, 50] on span "Guardar cambios" at bounding box center [972, 51] width 56 height 7
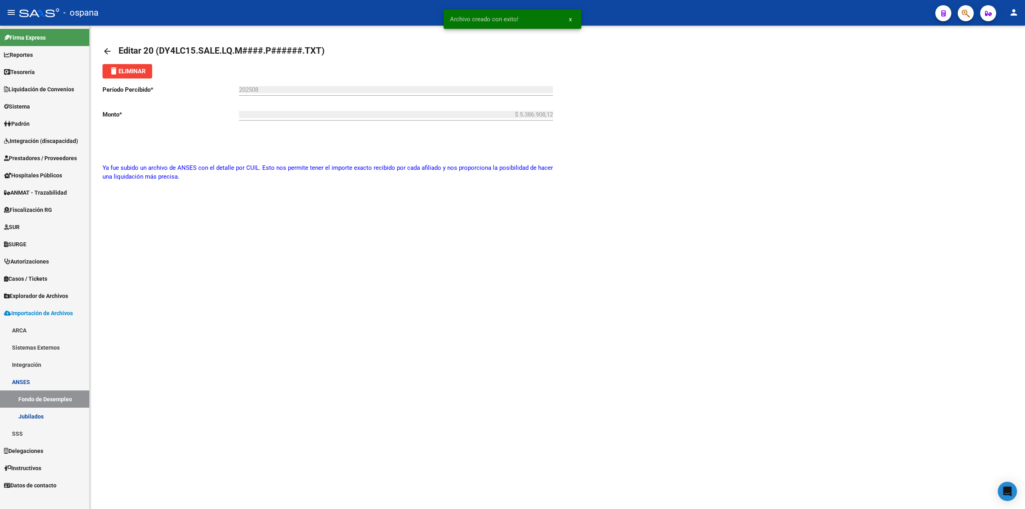
click at [112, 52] on mat-icon "arrow_back" at bounding box center [108, 51] width 10 height 10
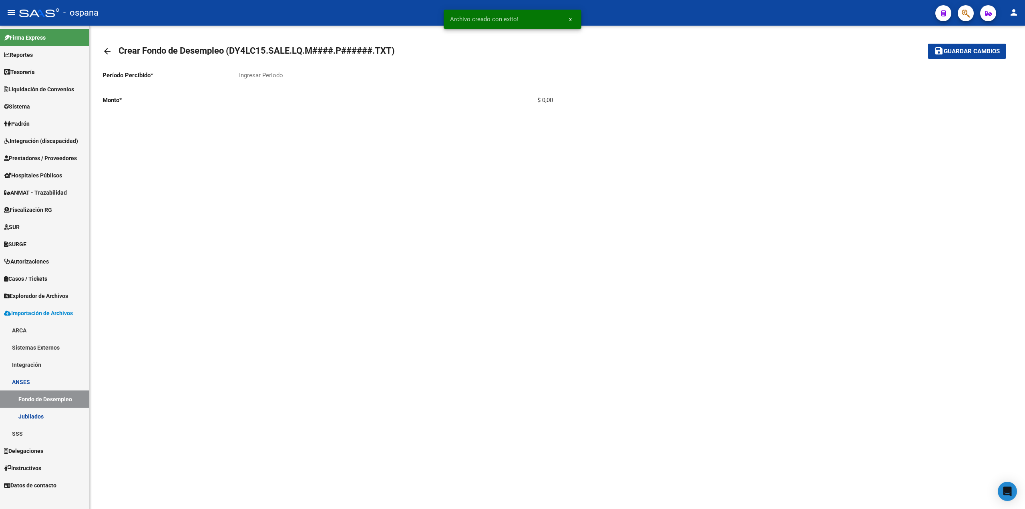
click at [113, 53] on link "arrow_back" at bounding box center [111, 51] width 16 height 19
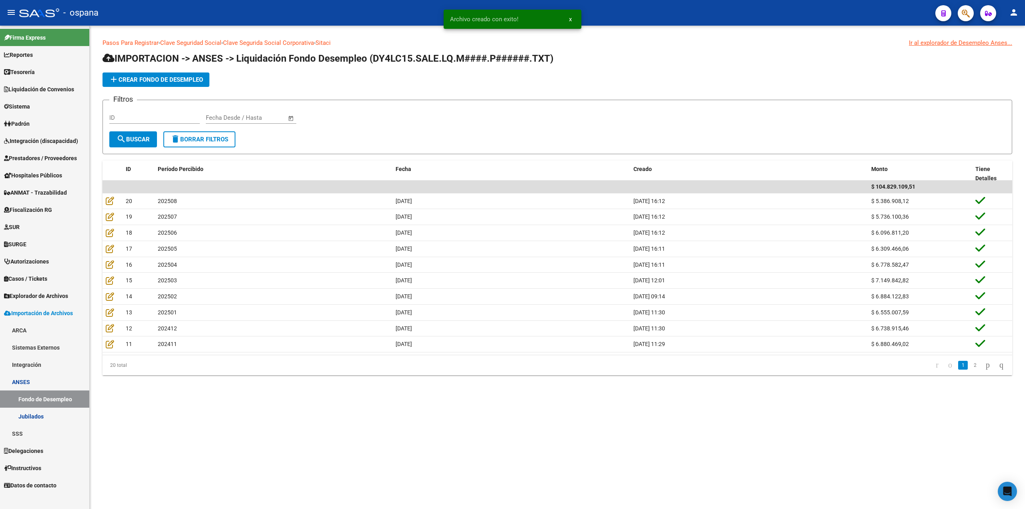
click at [64, 93] on span "Liquidación de Convenios" at bounding box center [39, 89] width 70 height 9
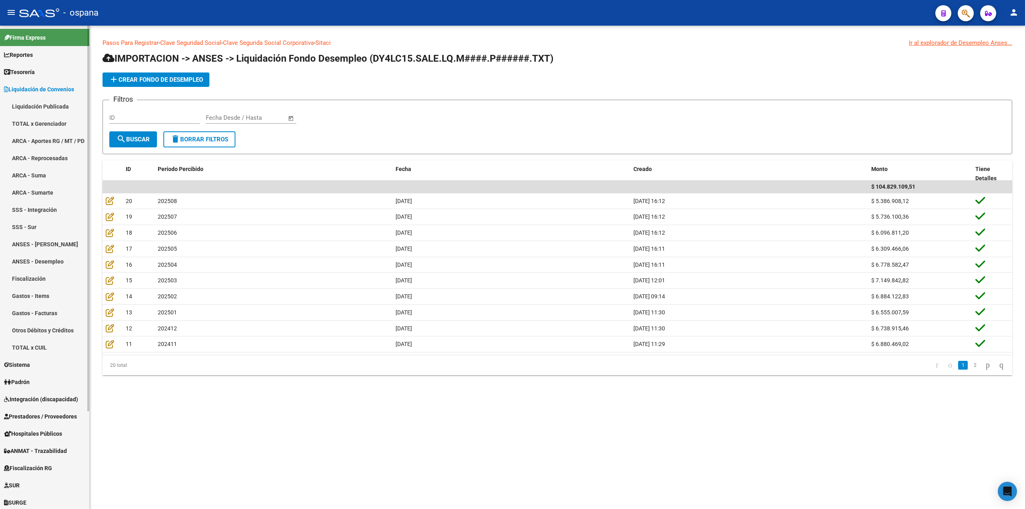
click at [50, 263] on link "ANSES - Desempleo" at bounding box center [44, 261] width 89 height 17
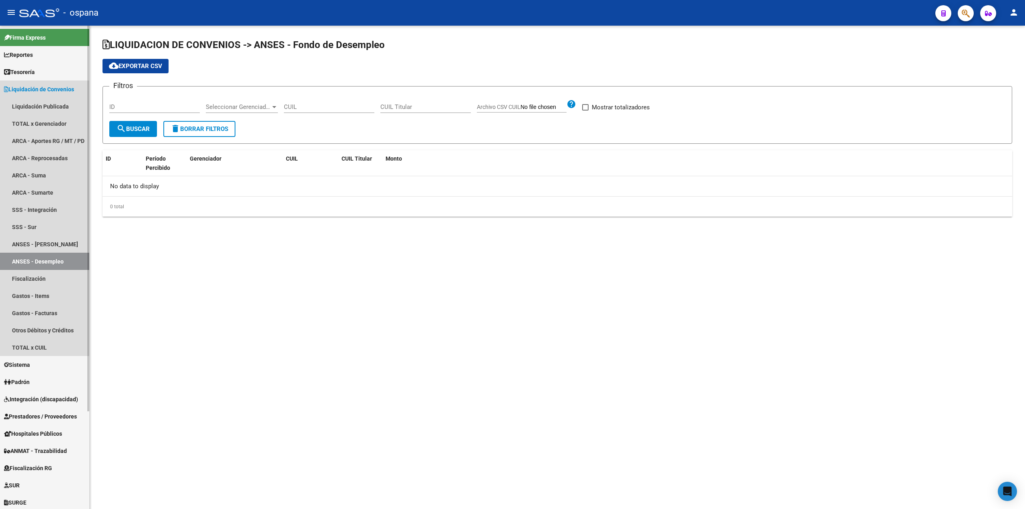
checkbox input "true"
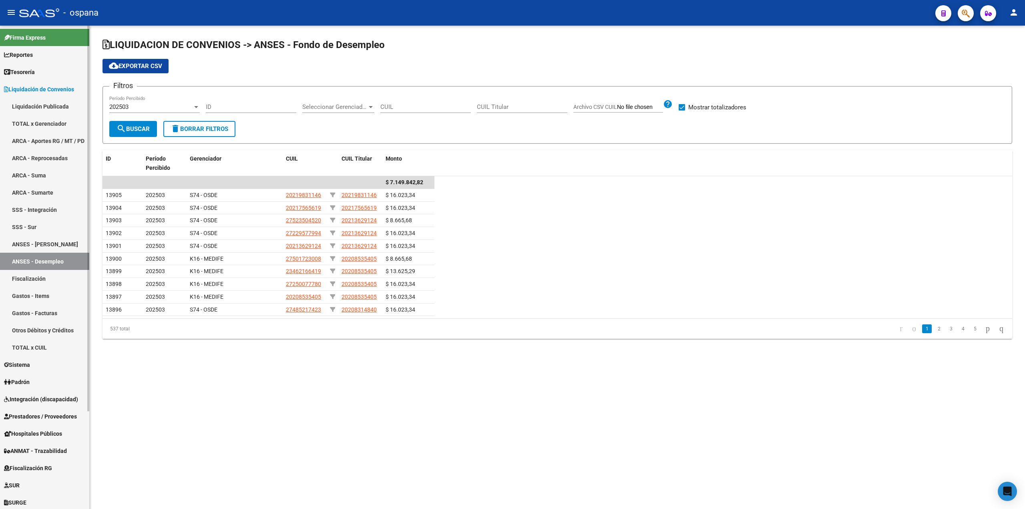
click at [35, 133] on link "ARCA - Aportes RG / MT / PD" at bounding box center [44, 140] width 89 height 17
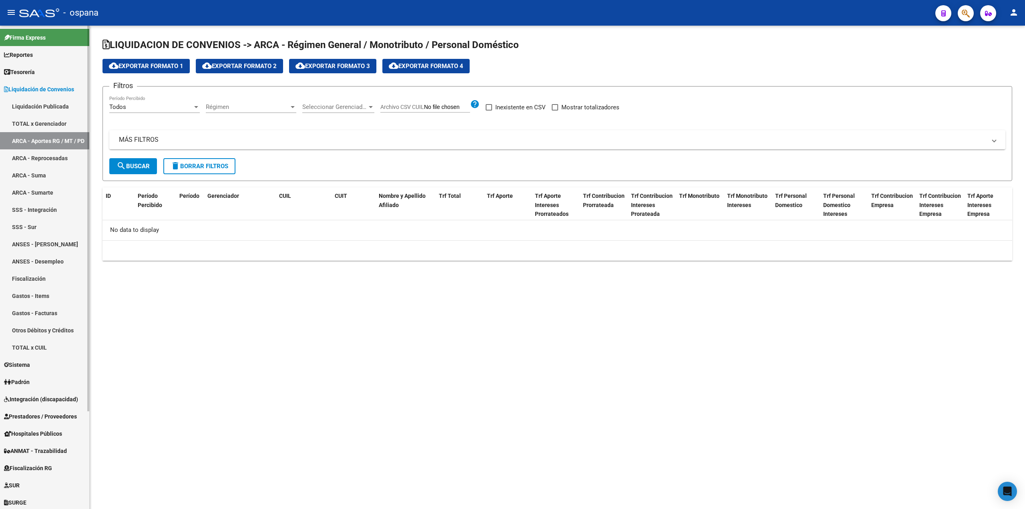
click at [39, 119] on link "TOTAL x Gerenciador" at bounding box center [44, 123] width 89 height 17
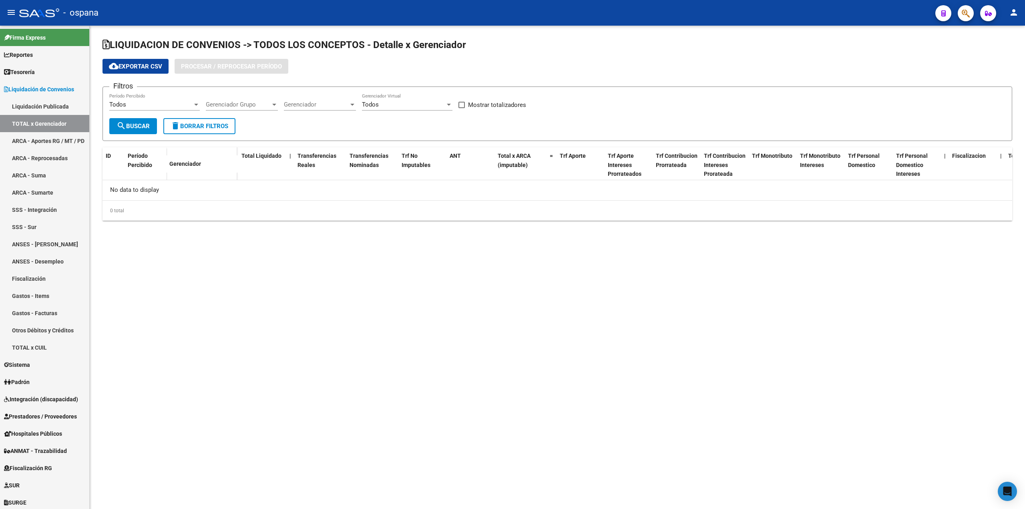
checkbox input "true"
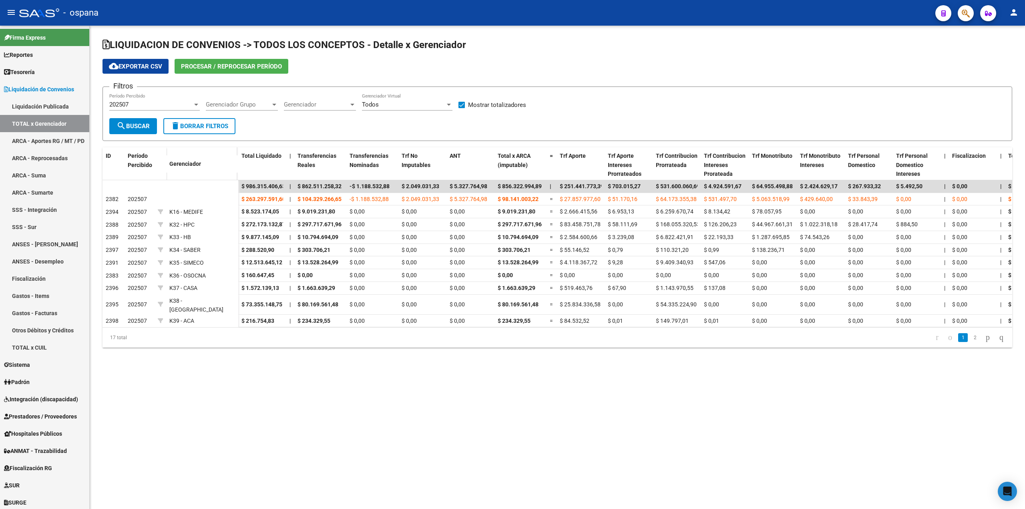
click at [201, 66] on span "Procesar / Reprocesar período" at bounding box center [231, 66] width 101 height 7
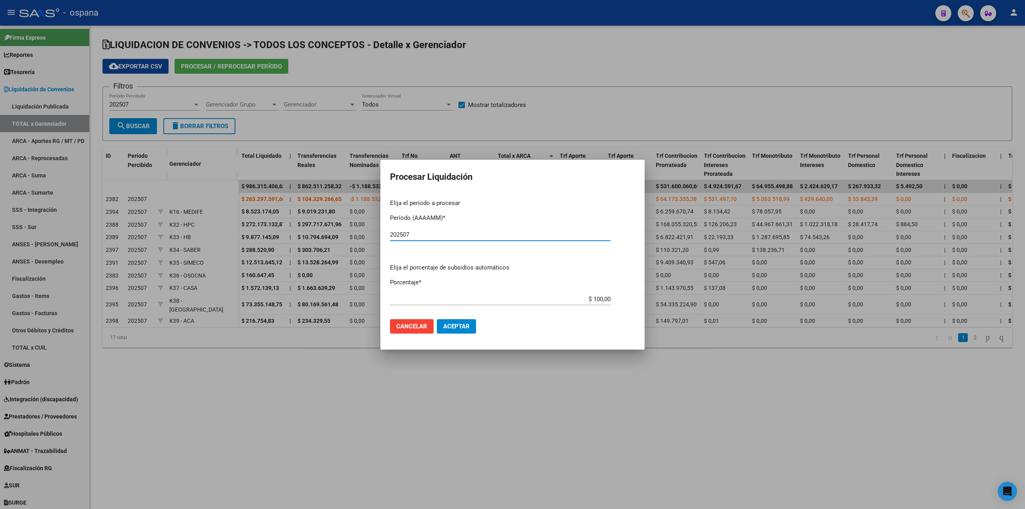
type input "202507"
click at [458, 328] on span "Aceptar" at bounding box center [456, 326] width 26 height 7
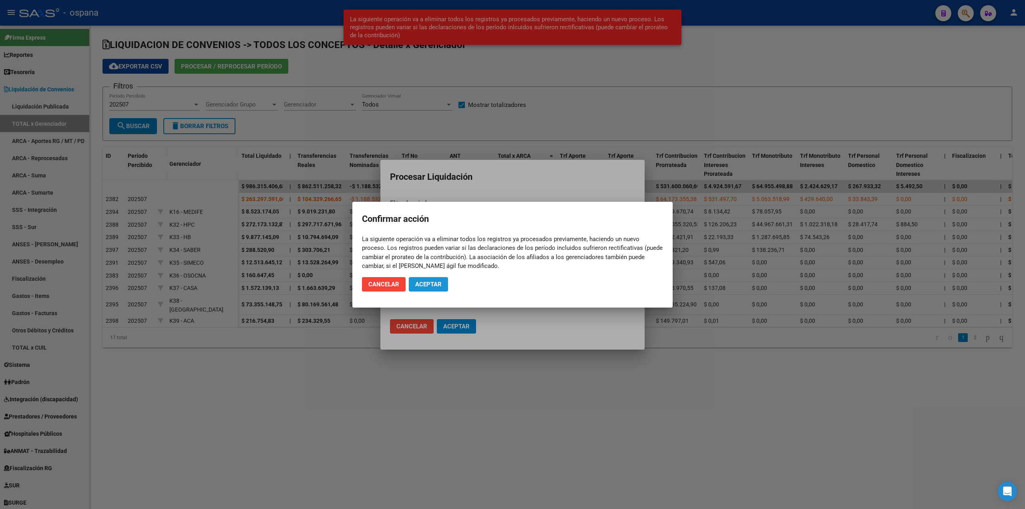
click at [433, 288] on button "Aceptar" at bounding box center [428, 284] width 39 height 14
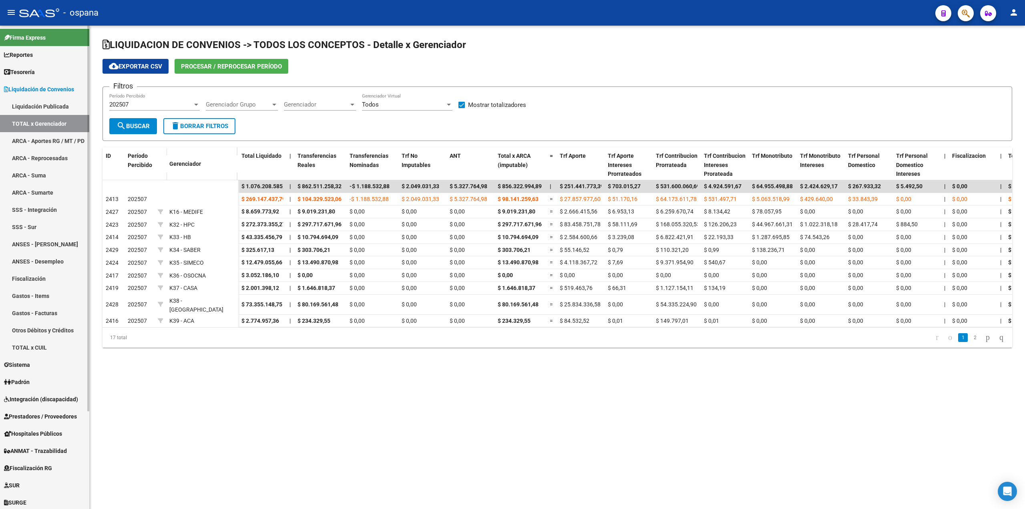
click at [52, 246] on link "ANSES - [PERSON_NAME]" at bounding box center [44, 244] width 89 height 17
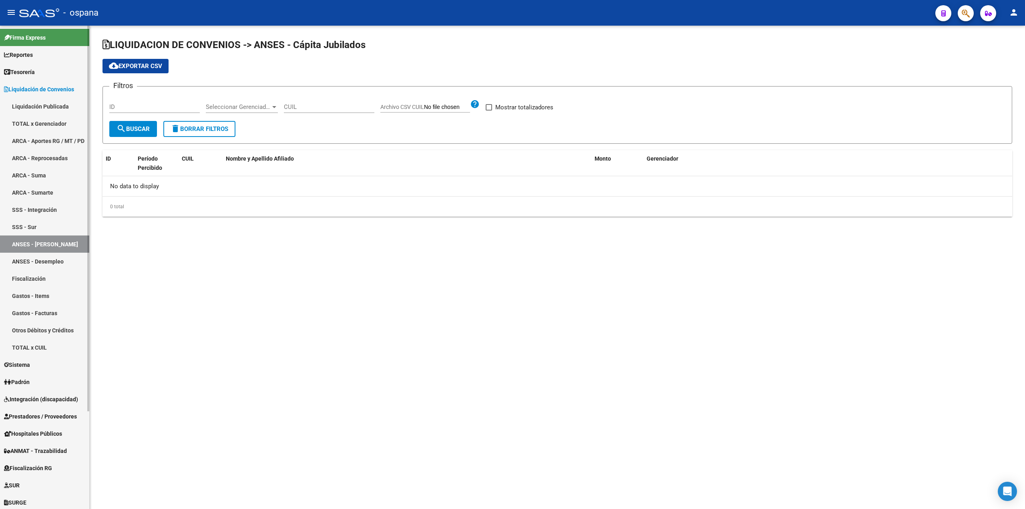
checkbox input "true"
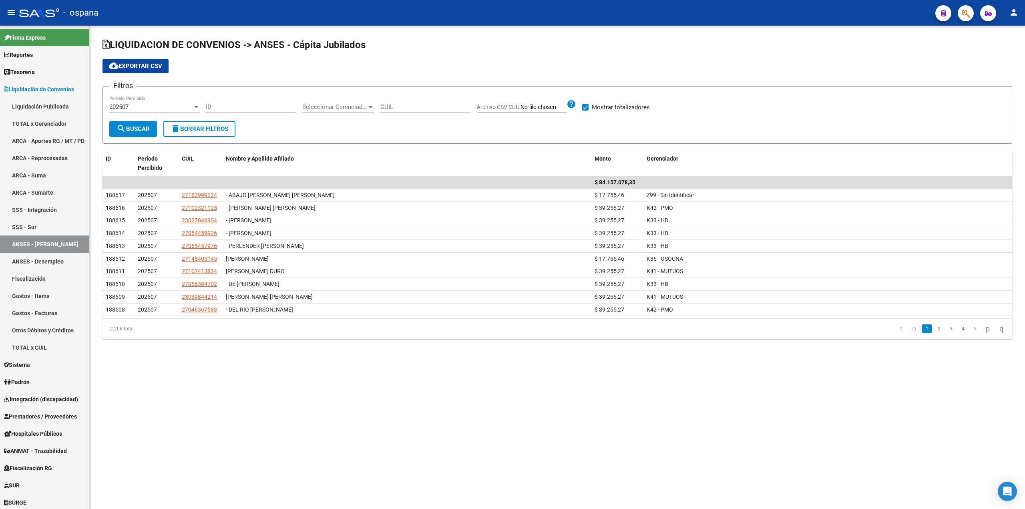
click at [346, 103] on div "Seleccionar Gerenciador Seleccionar Gerenciador" at bounding box center [338, 104] width 72 height 17
click at [315, 178] on span "K33 - HB" at bounding box center [358, 175] width 112 height 18
click at [116, 128] on button "search Buscar" at bounding box center [133, 129] width 48 height 16
click at [129, 63] on span "cloud_download Exportar CSV" at bounding box center [135, 65] width 53 height 7
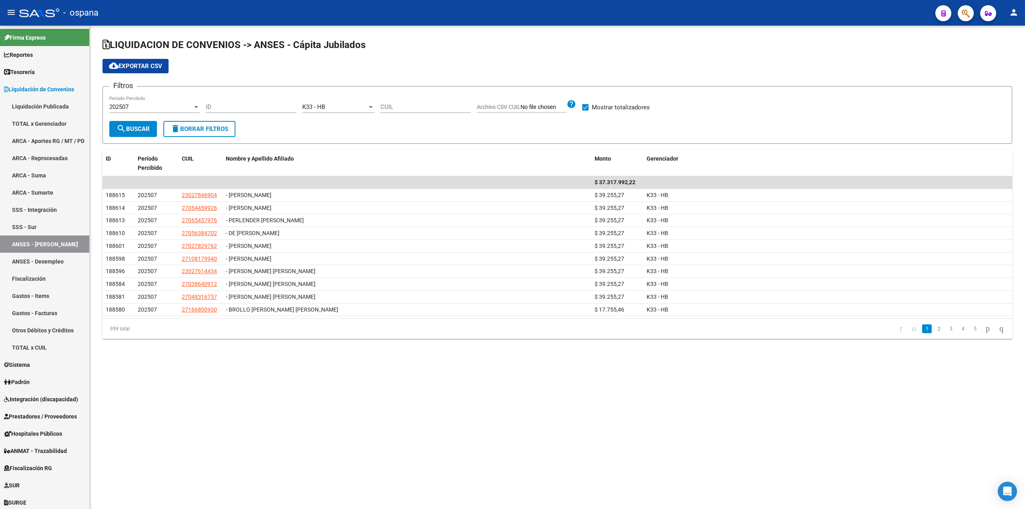
click at [157, 396] on mat-sidenav-content "LIQUIDACION DE CONVENIOS -> ANSES - Cápita Jubilados cloud_download Exportar CS…" at bounding box center [558, 267] width 936 height 483
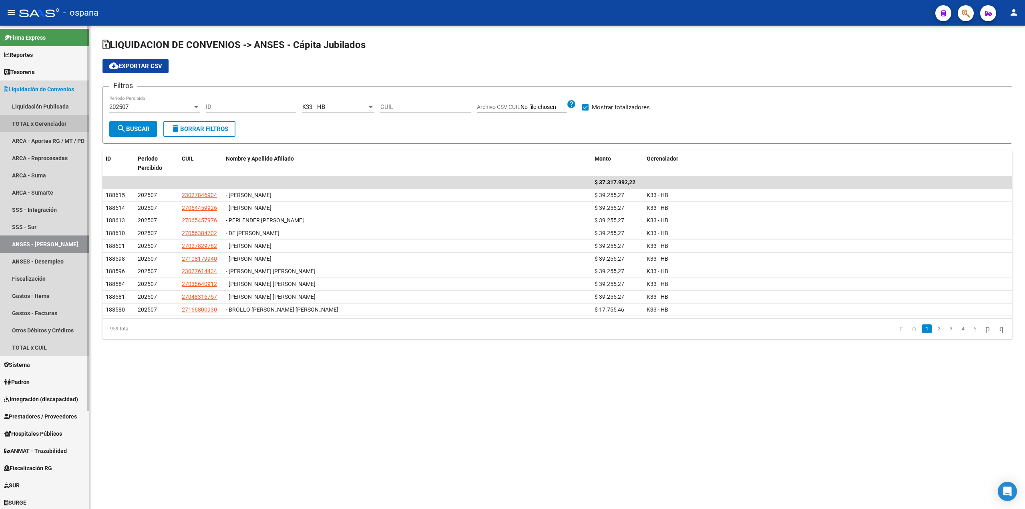
click at [50, 130] on link "TOTAL x Gerenciador" at bounding box center [44, 123] width 89 height 17
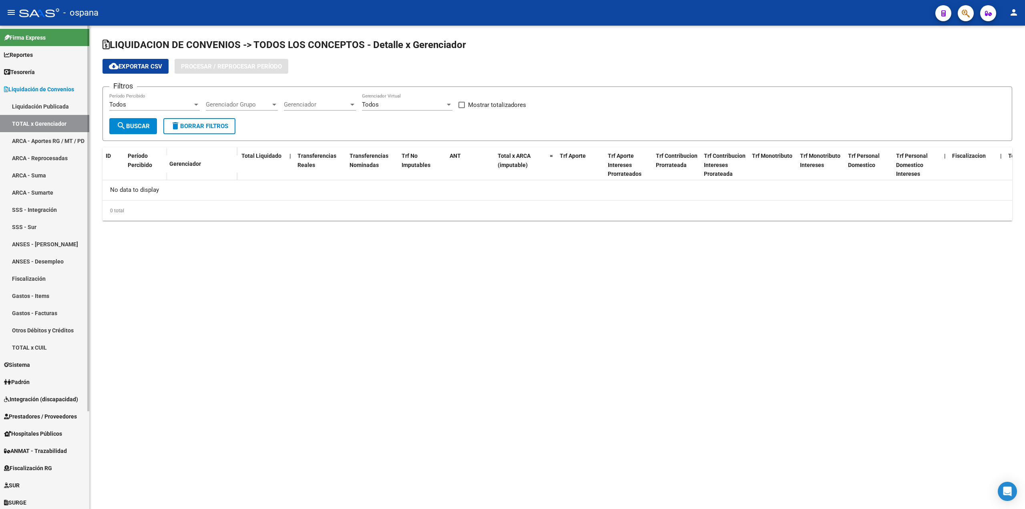
click at [54, 141] on link "ARCA - Aportes RG / MT / PD" at bounding box center [44, 140] width 89 height 17
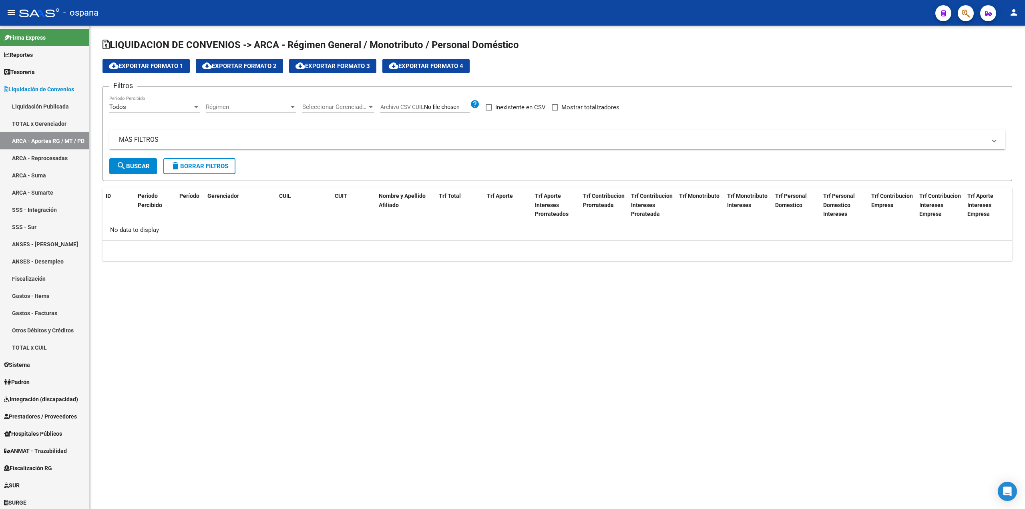
click at [351, 107] on span "Seleccionar Gerenciador" at bounding box center [334, 106] width 65 height 7
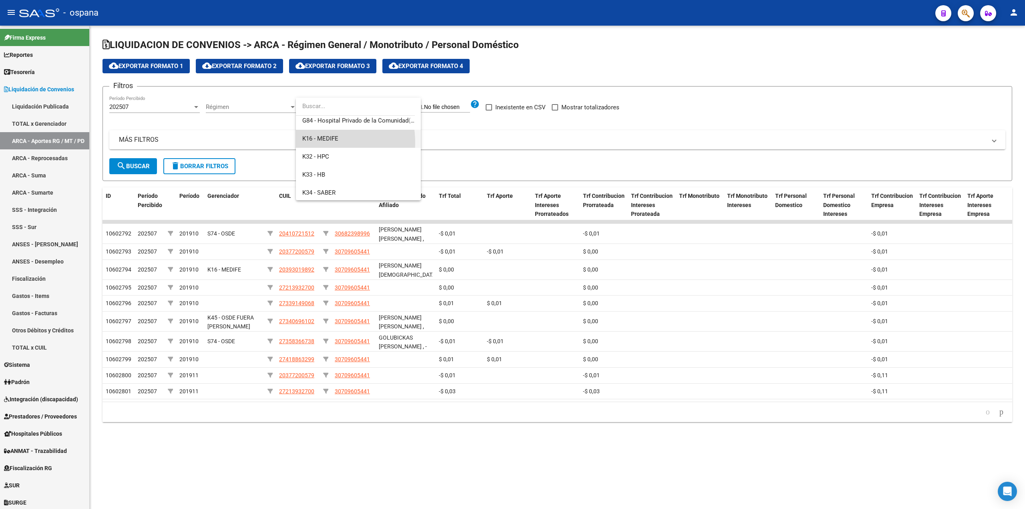
click at [313, 143] on span "K16 - MEDIFE" at bounding box center [358, 139] width 112 height 18
click at [131, 165] on span "search Buscar" at bounding box center [133, 166] width 33 height 7
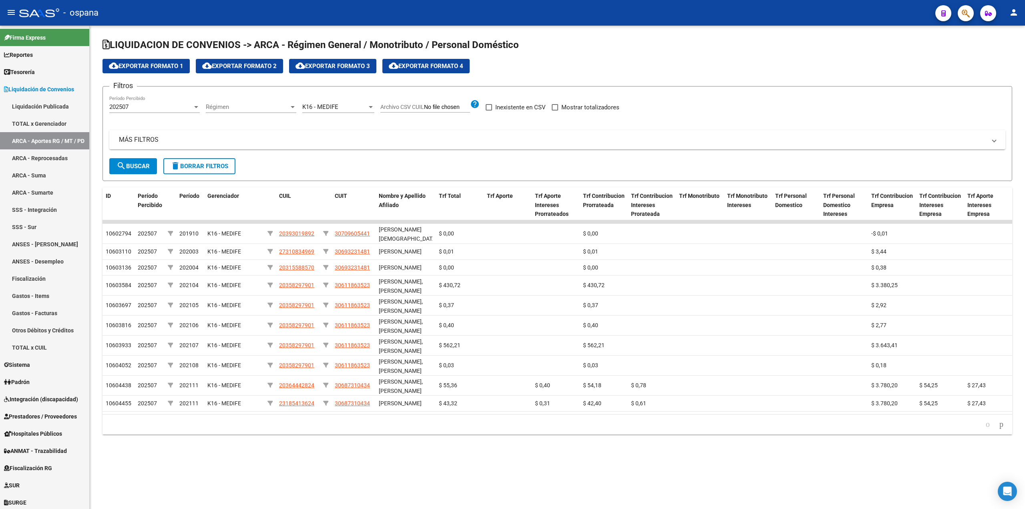
click at [429, 64] on span "cloud_download Exportar Formato 4" at bounding box center [426, 65] width 75 height 7
click at [243, 87] on form "Filtros 202507 Período Percibido Régimen Régimen K16 - MEDIFE Seleccionar Geren…" at bounding box center [558, 133] width 910 height 95
click at [336, 111] on div "K16 - MEDIFE Seleccionar Gerenciador" at bounding box center [338, 104] width 72 height 17
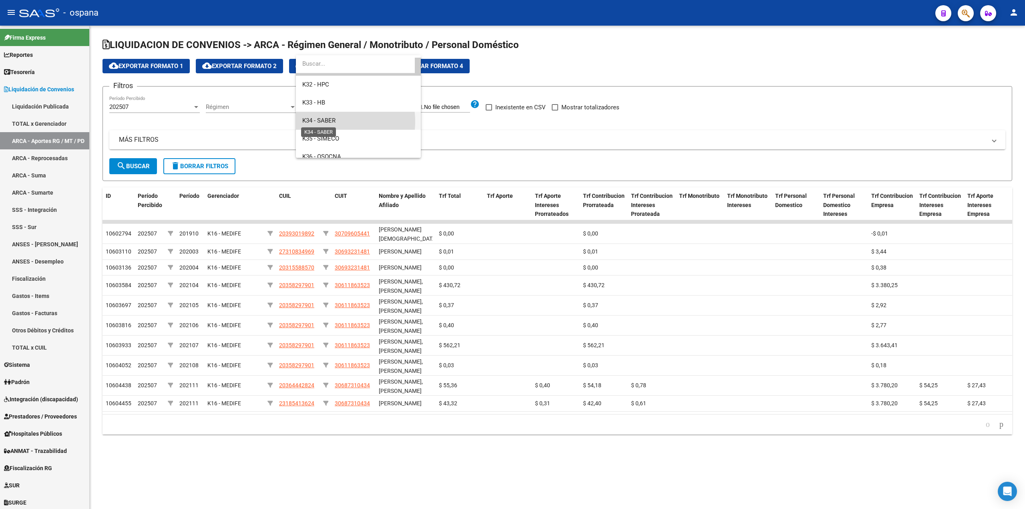
click at [331, 121] on span "K34 - SABER" at bounding box center [318, 120] width 33 height 7
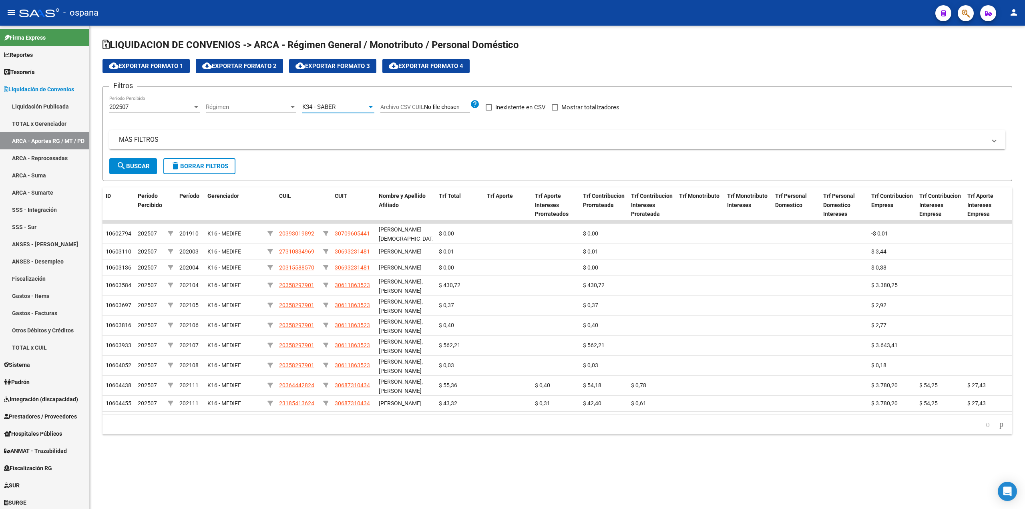
click at [130, 163] on span "search Buscar" at bounding box center [133, 166] width 33 height 7
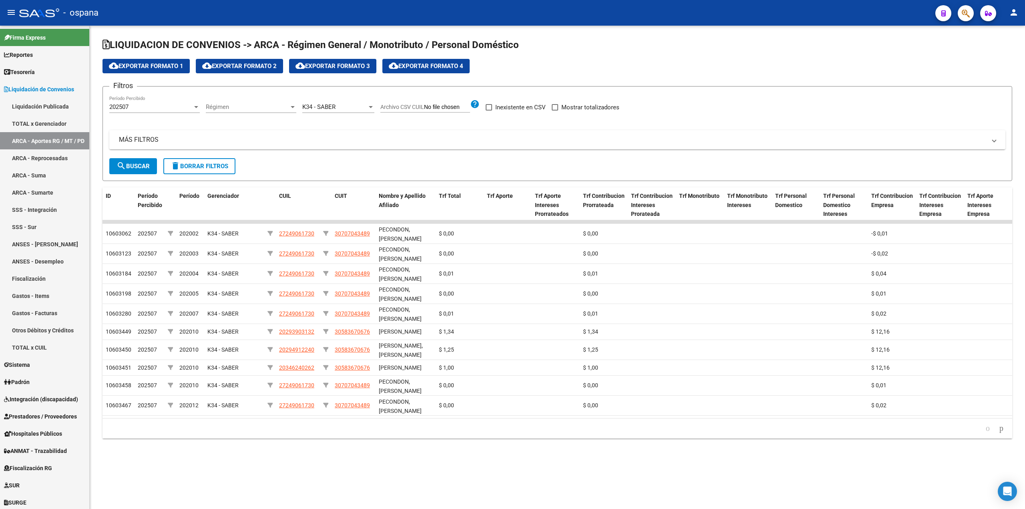
click at [438, 66] on span "cloud_download Exportar Formato 4" at bounding box center [426, 65] width 75 height 7
click at [230, 43] on span "LIQUIDACION DE CONVENIOS -> ARCA - Régimen General / Monotributo / Personal Dom…" at bounding box center [311, 44] width 417 height 11
click at [163, 108] on div "202507" at bounding box center [150, 106] width 83 height 7
click at [312, 105] on div at bounding box center [512, 254] width 1025 height 509
click at [317, 107] on span "K34 - SABER" at bounding box center [318, 106] width 33 height 7
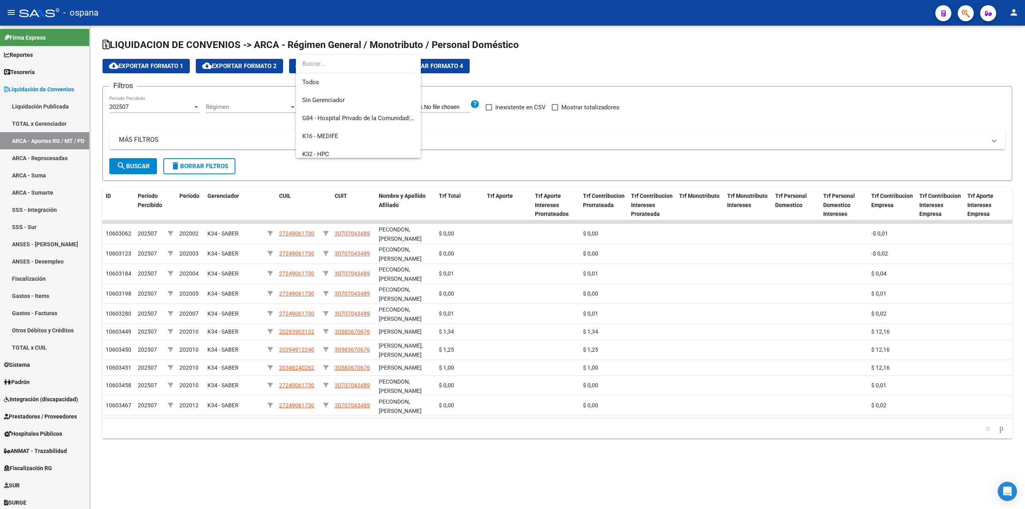
scroll to position [84, 0]
click at [323, 120] on span "K35 - SIMECO" at bounding box center [358, 125] width 112 height 18
click at [128, 167] on span "search Buscar" at bounding box center [133, 166] width 33 height 7
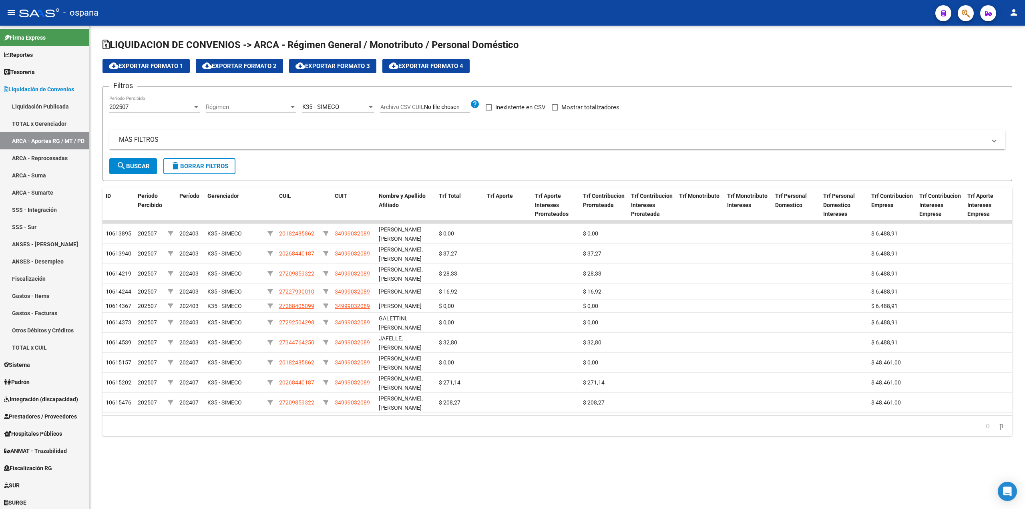
click at [421, 63] on span "cloud_download Exportar Formato 4" at bounding box center [426, 65] width 75 height 7
click at [209, 198] on span "Gerenciador" at bounding box center [223, 196] width 32 height 6
click at [211, 118] on div "Régimen Régimen" at bounding box center [251, 108] width 91 height 25
click at [349, 105] on div "K35 - SIMECO" at bounding box center [334, 106] width 65 height 7
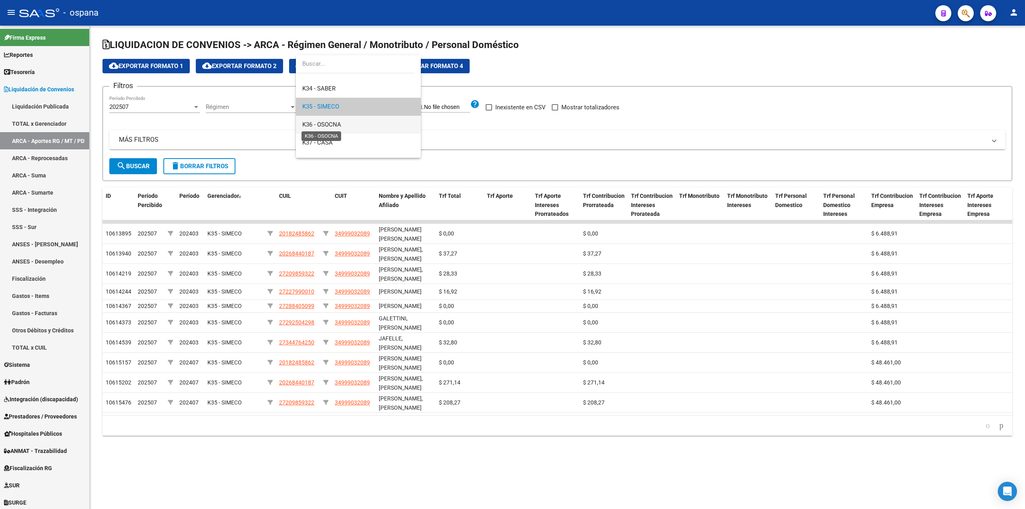
scroll to position [142, 0]
click at [327, 131] on span "K39 - ACA" at bounding box center [358, 139] width 112 height 18
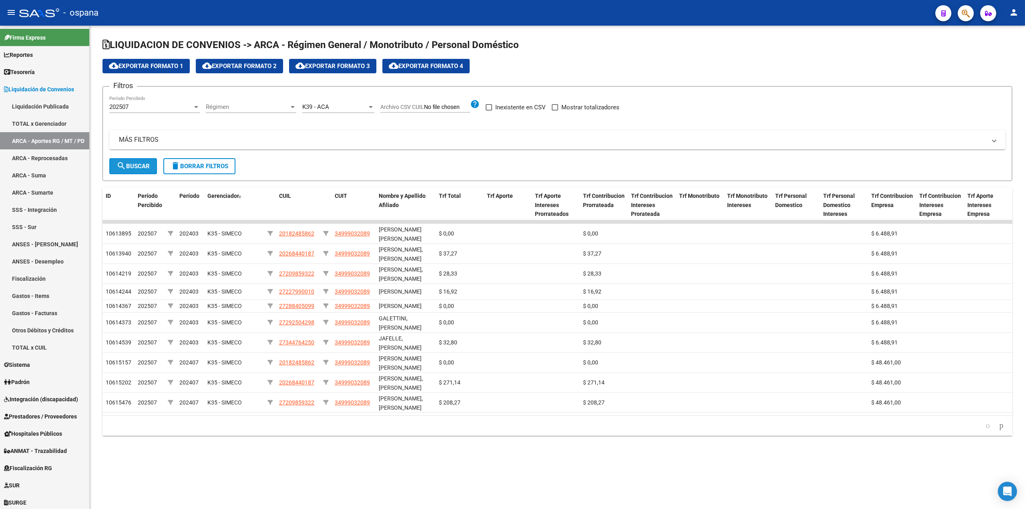
click at [125, 166] on mat-icon "search" at bounding box center [122, 166] width 10 height 10
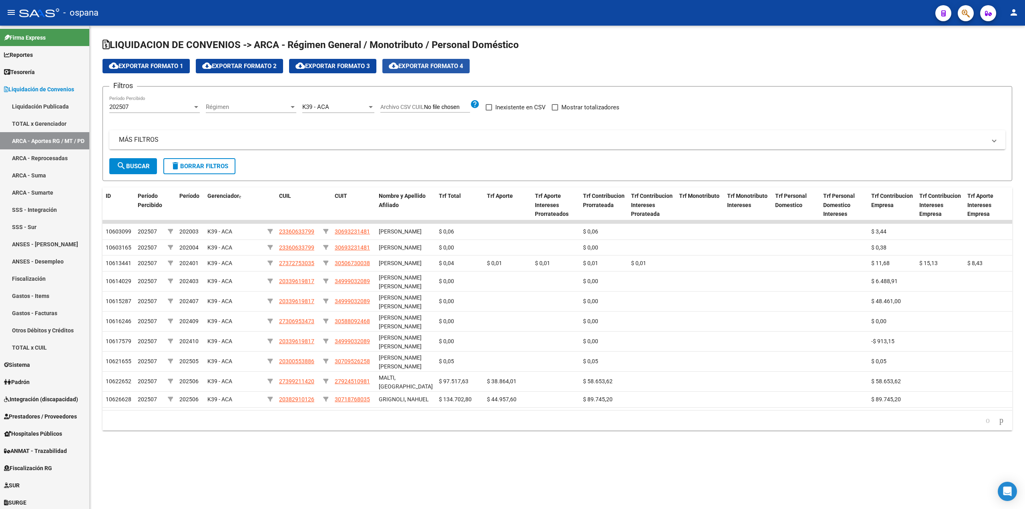
click at [427, 67] on span "cloud_download Exportar Formato 4" at bounding box center [426, 65] width 75 height 7
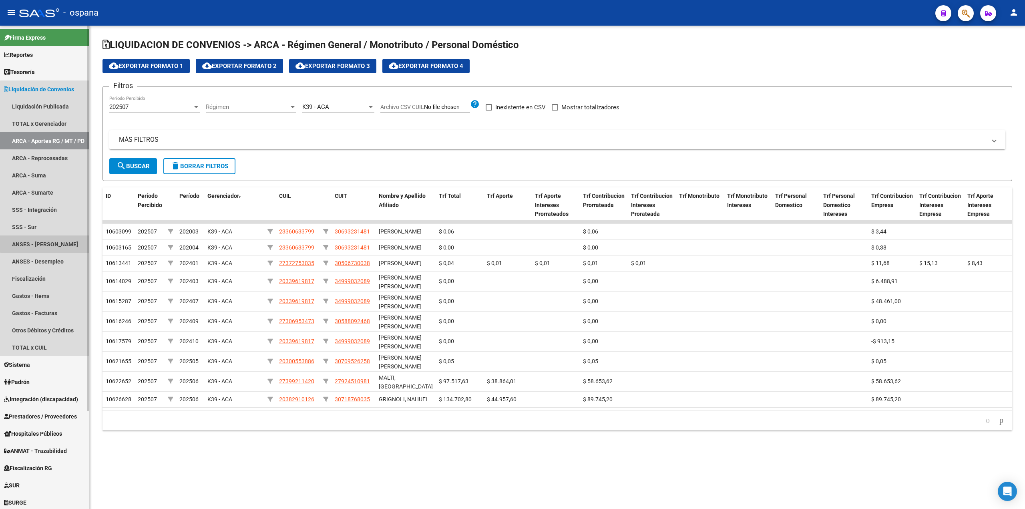
click at [46, 237] on link "ANSES - [PERSON_NAME]" at bounding box center [44, 244] width 89 height 17
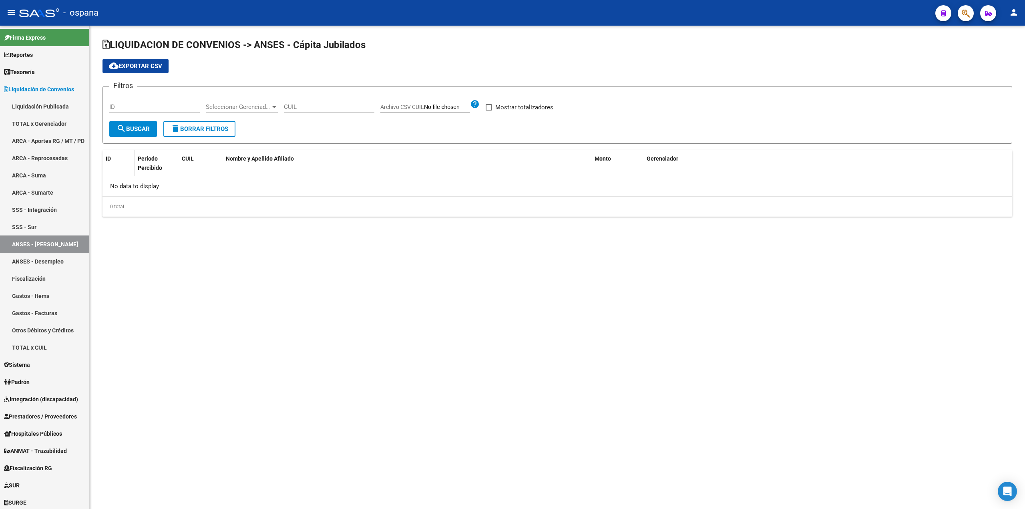
checkbox input "true"
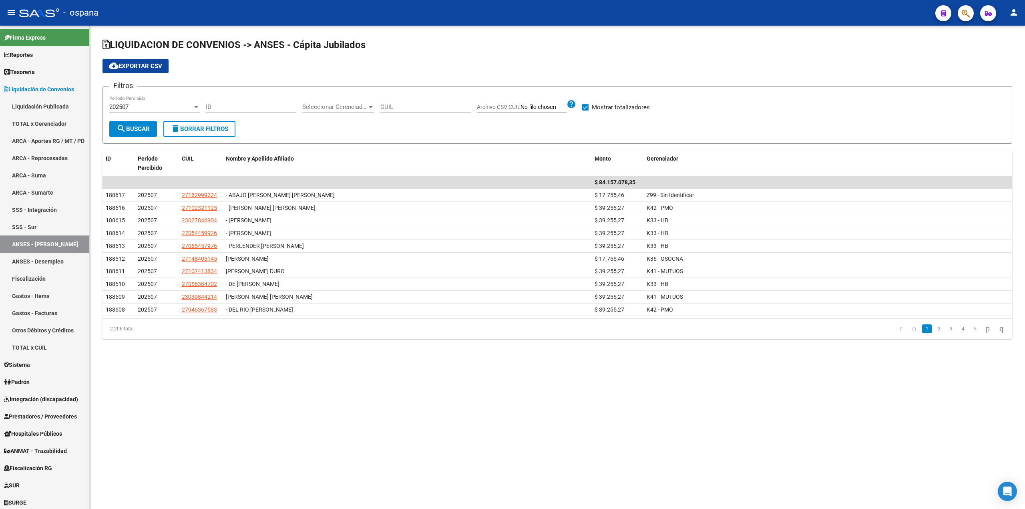
click at [339, 111] on div "Seleccionar Gerenciador Seleccionar Gerenciador" at bounding box center [338, 104] width 72 height 17
click at [329, 168] on span "K39 - ACA" at bounding box center [358, 163] width 112 height 18
click at [130, 133] on button "search Buscar" at bounding box center [133, 129] width 48 height 16
click at [135, 69] on span "cloud_download Exportar CSV" at bounding box center [135, 65] width 53 height 7
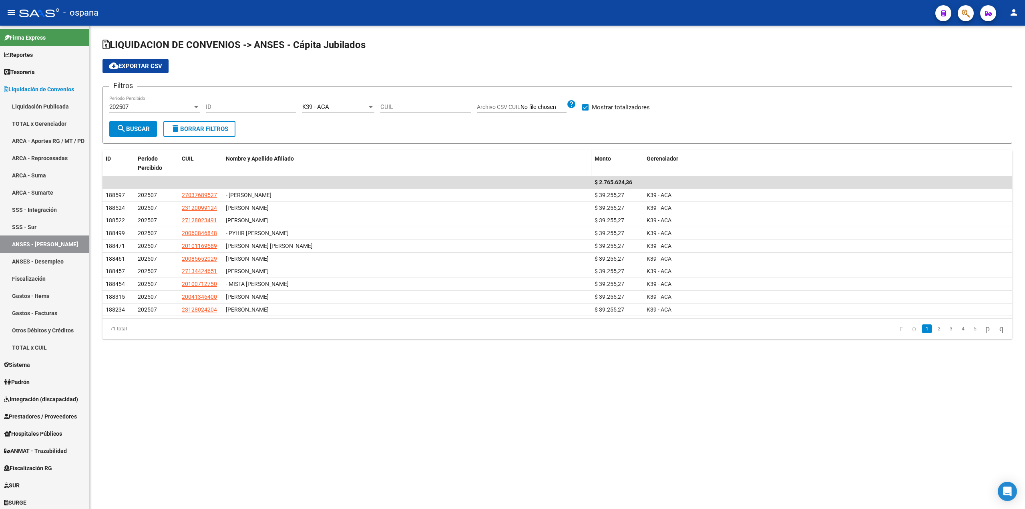
click at [243, 150] on datatable-header-cell "Nombre y Apellido Afiliado" at bounding box center [407, 163] width 369 height 26
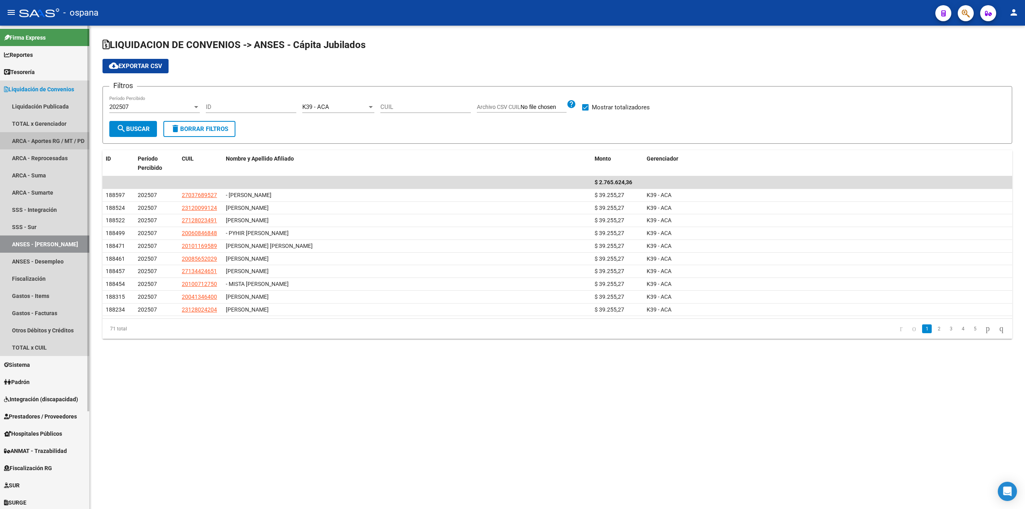
click at [42, 143] on link "ARCA - Aportes RG / MT / PD" at bounding box center [44, 140] width 89 height 17
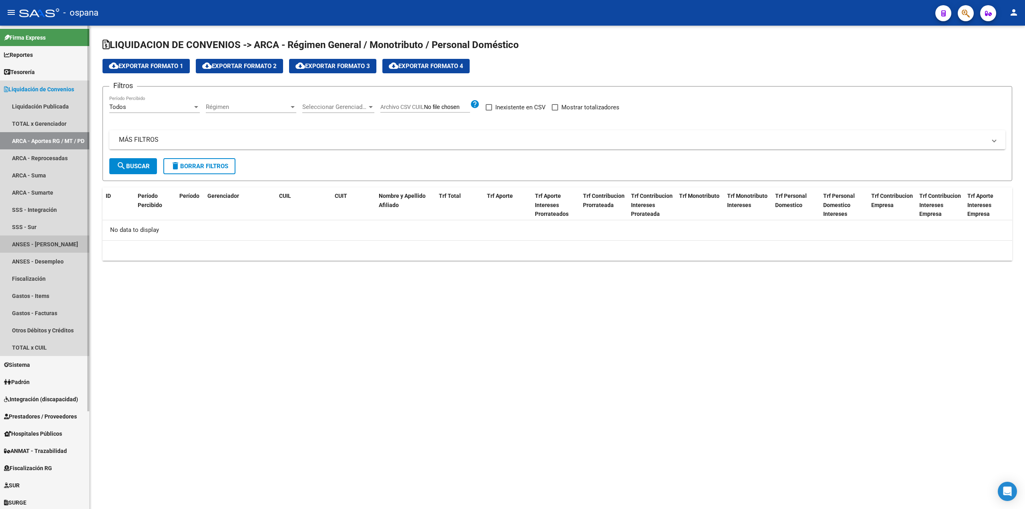
click at [30, 247] on link "ANSES - [PERSON_NAME]" at bounding box center [44, 244] width 89 height 17
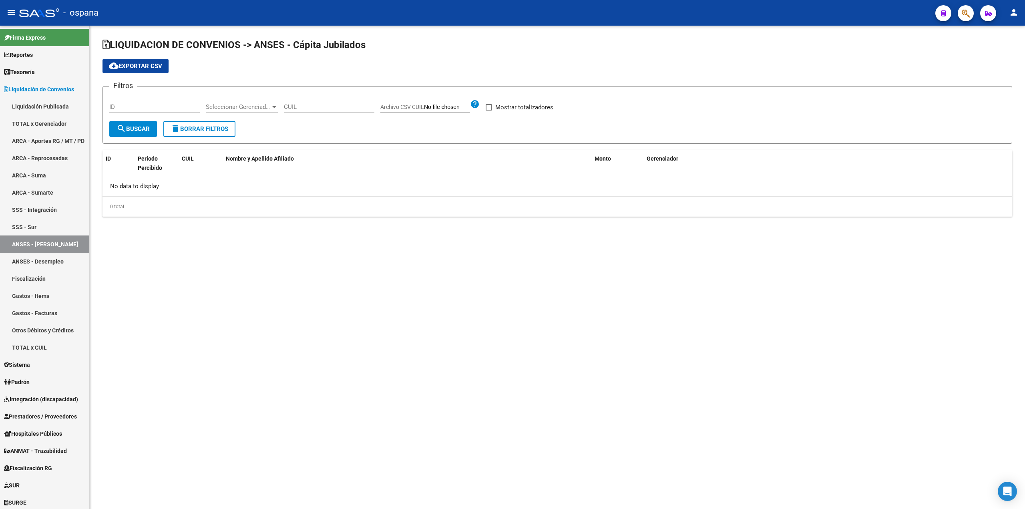
checkbox input "true"
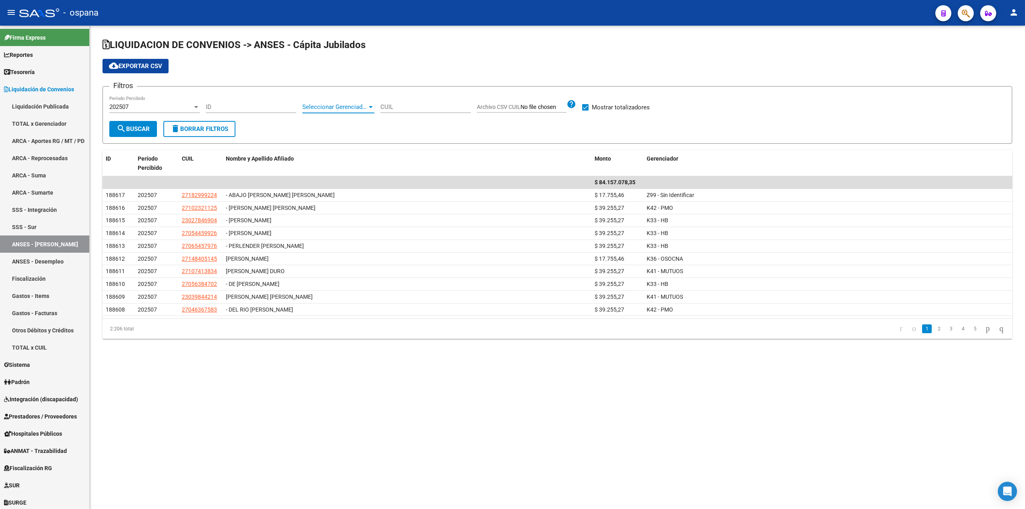
click at [354, 107] on span "Seleccionar Gerenciador" at bounding box center [334, 106] width 65 height 7
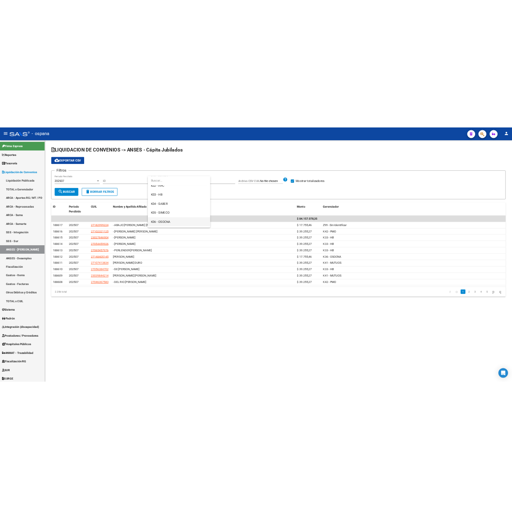
scroll to position [120, 0]
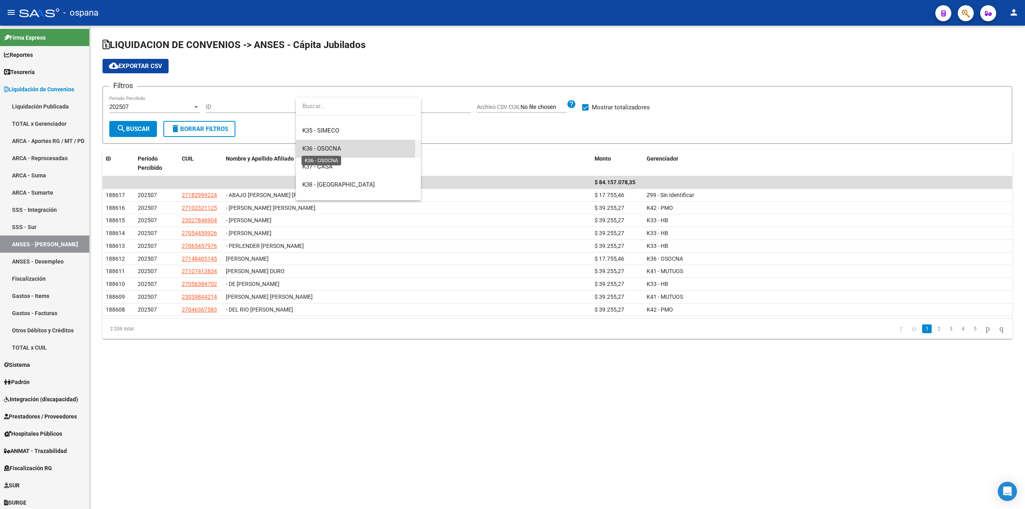
click at [330, 148] on span "K36 - OSOCNA" at bounding box center [321, 148] width 39 height 7
click at [133, 130] on span "search Buscar" at bounding box center [133, 128] width 33 height 7
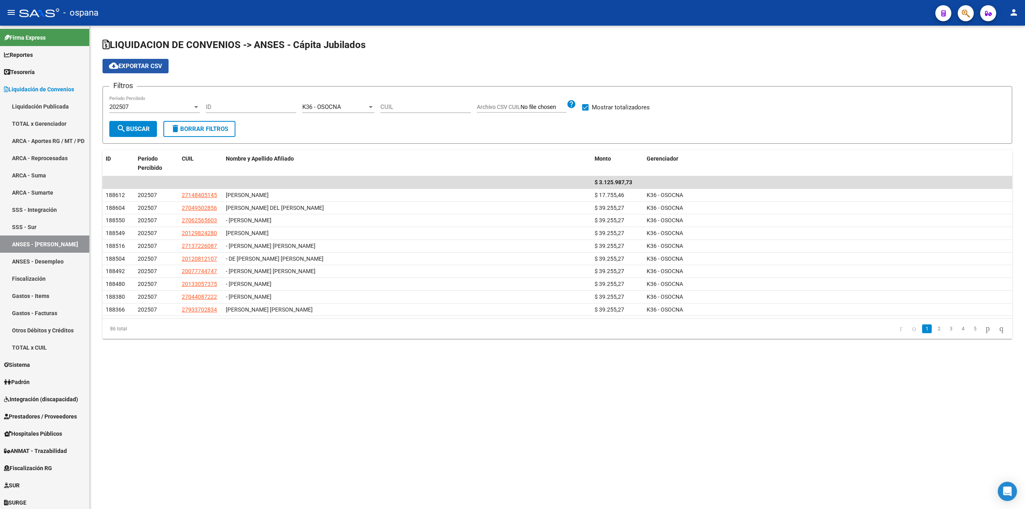
click at [131, 66] on span "cloud_download Exportar CSV" at bounding box center [135, 65] width 53 height 7
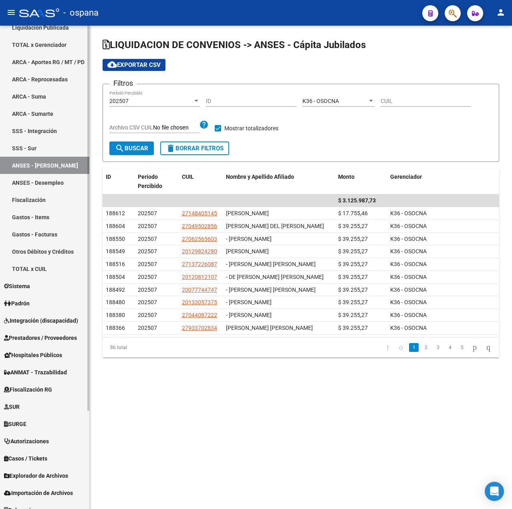
scroll to position [123, 0]
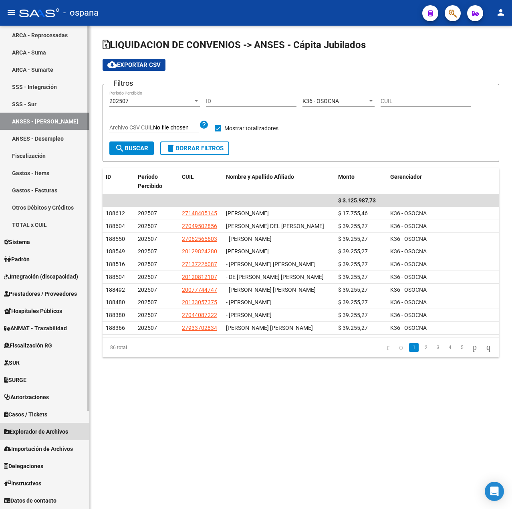
click at [41, 429] on span "Explorador de Archivos" at bounding box center [36, 431] width 64 height 9
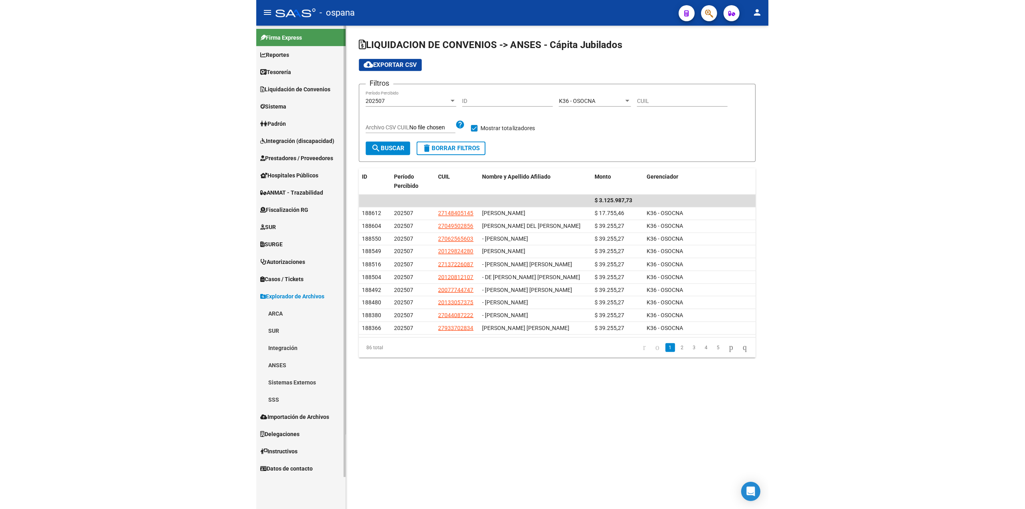
scroll to position [0, 0]
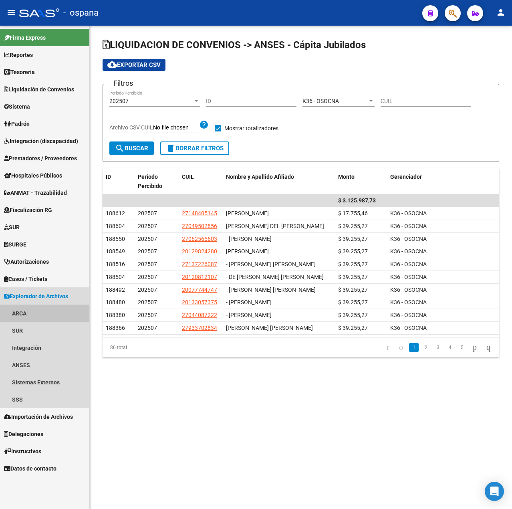
click at [20, 313] on link "ARCA" at bounding box center [44, 312] width 89 height 17
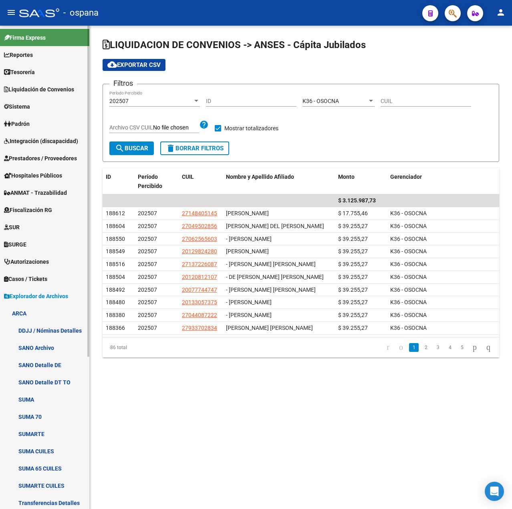
click at [35, 398] on link "SUMA" at bounding box center [44, 399] width 89 height 17
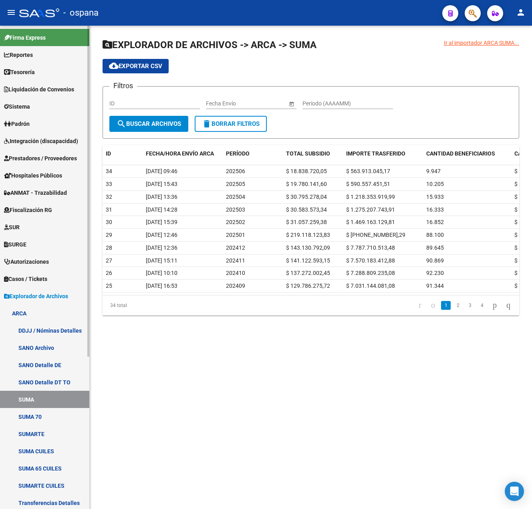
click at [42, 416] on link "SUMA 70" at bounding box center [44, 416] width 89 height 17
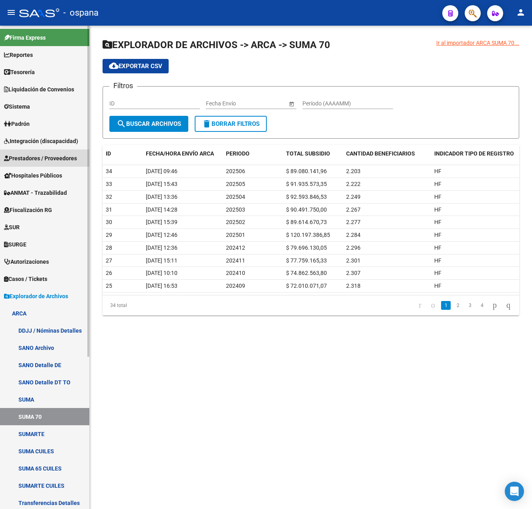
click at [42, 158] on span "Prestadores / Proveedores" at bounding box center [40, 158] width 73 height 9
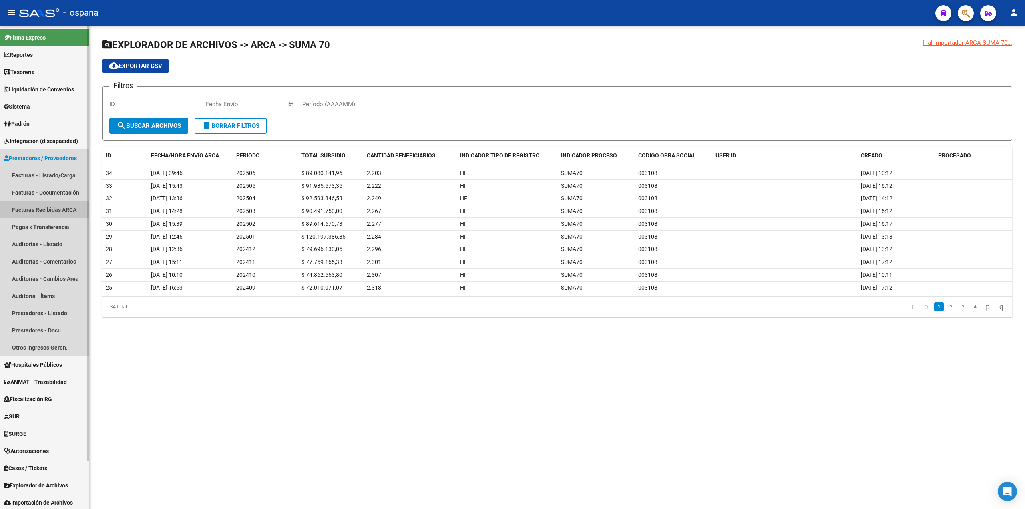
click at [50, 203] on link "Facturas Recibidas ARCA" at bounding box center [44, 209] width 89 height 17
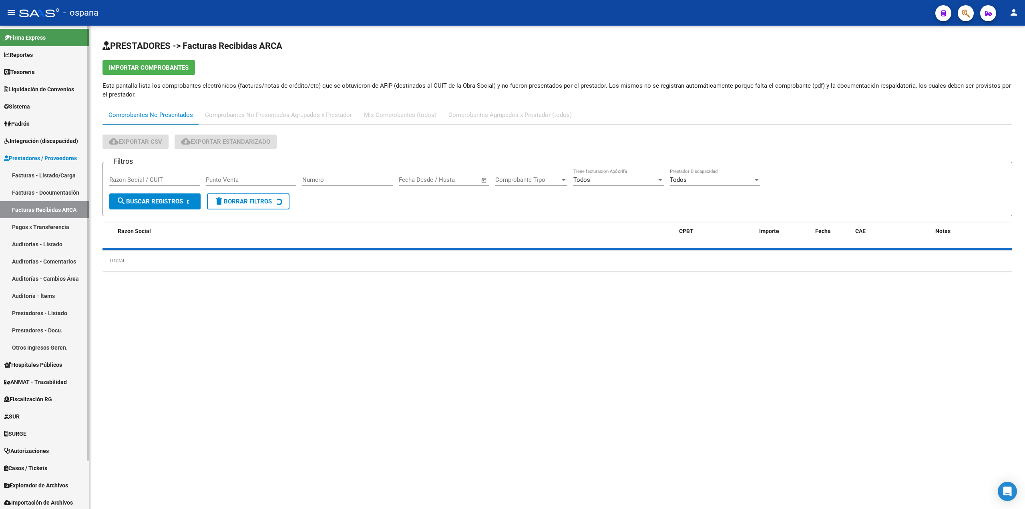
click at [41, 89] on span "Liquidación de Convenios" at bounding box center [39, 89] width 70 height 9
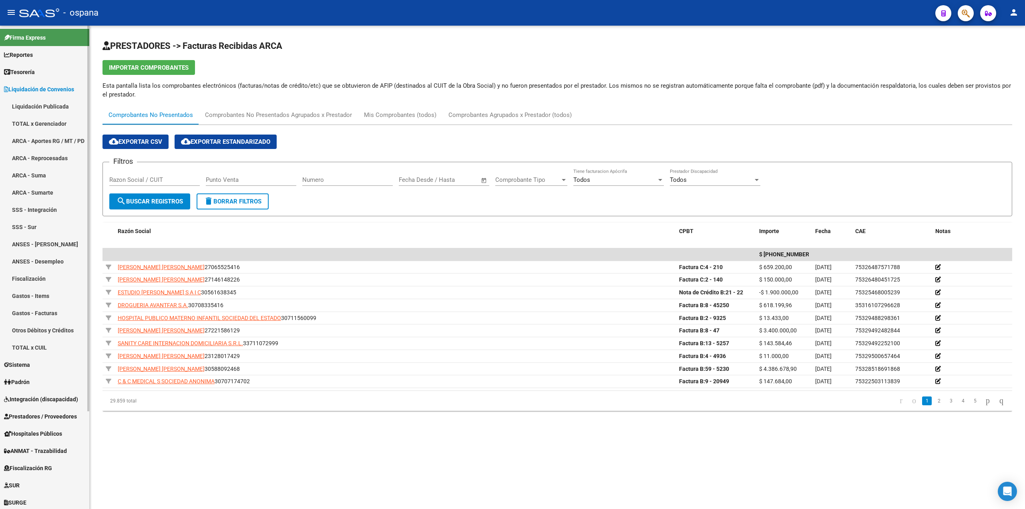
click at [35, 137] on link "ARCA - Aportes RG / MT / PD" at bounding box center [44, 140] width 89 height 17
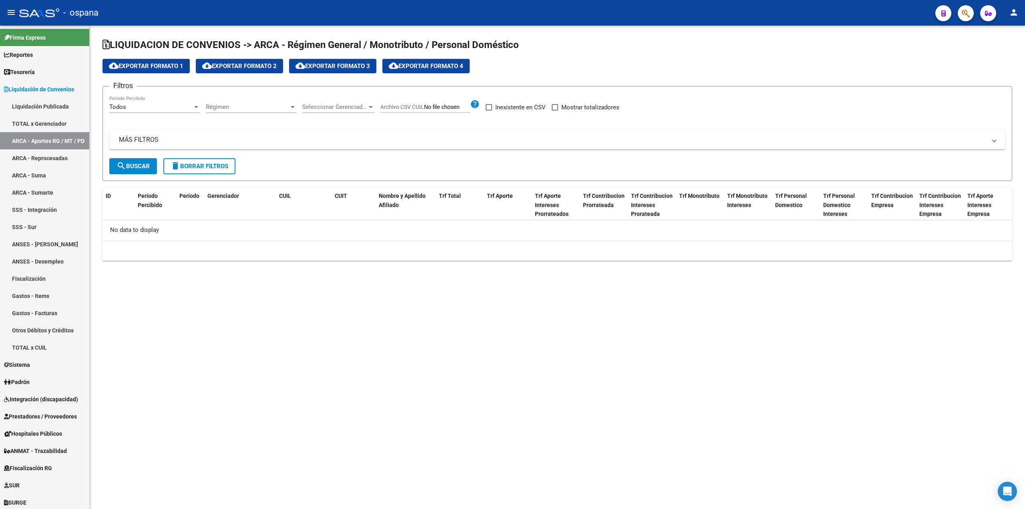
click at [347, 101] on div "Seleccionar Gerenciador Seleccionar Gerenciador" at bounding box center [338, 104] width 72 height 17
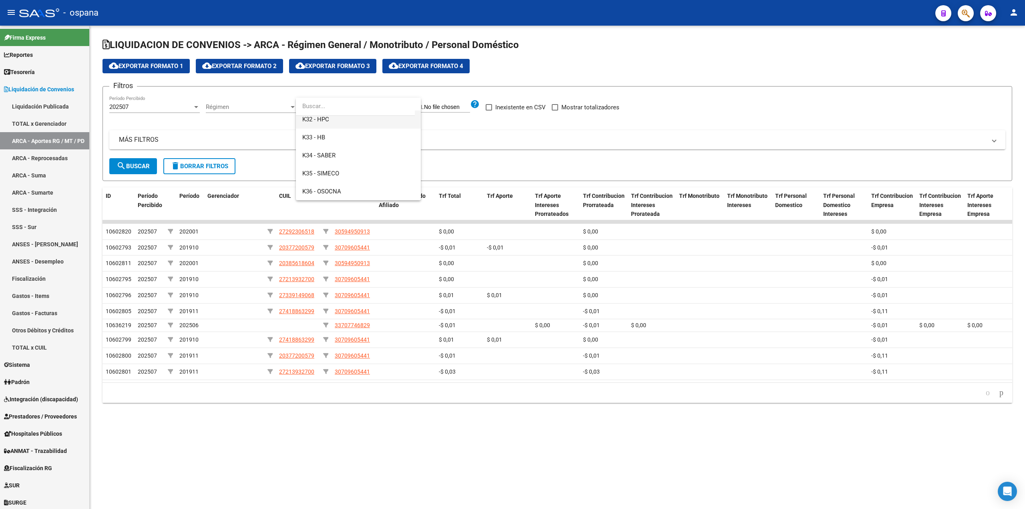
scroll to position [120, 0]
click at [318, 164] on span "K37 - CASA" at bounding box center [317, 166] width 30 height 7
click at [132, 165] on span "search Buscar" at bounding box center [133, 166] width 33 height 7
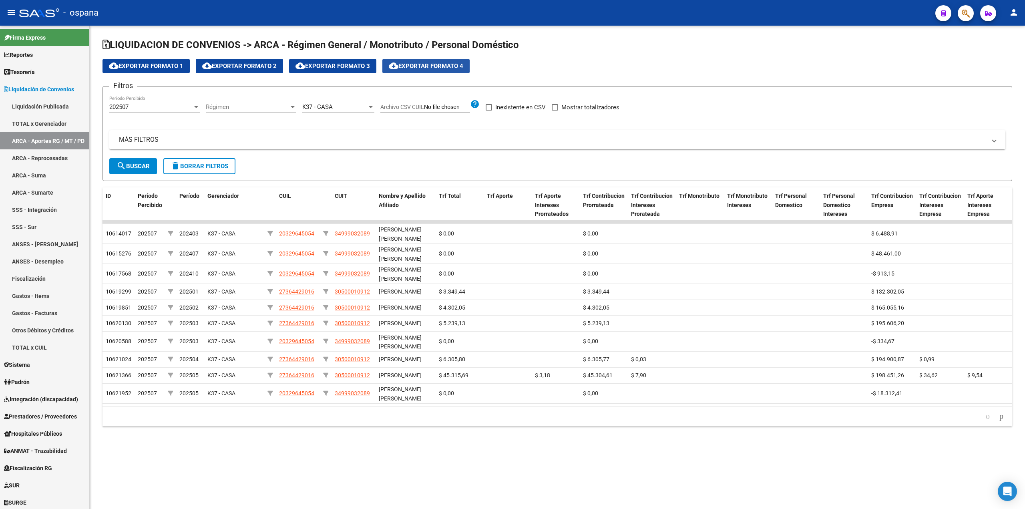
click at [457, 65] on span "cloud_download Exportar Formato 4" at bounding box center [426, 65] width 75 height 7
click at [43, 246] on link "ANSES - [PERSON_NAME]" at bounding box center [44, 244] width 89 height 17
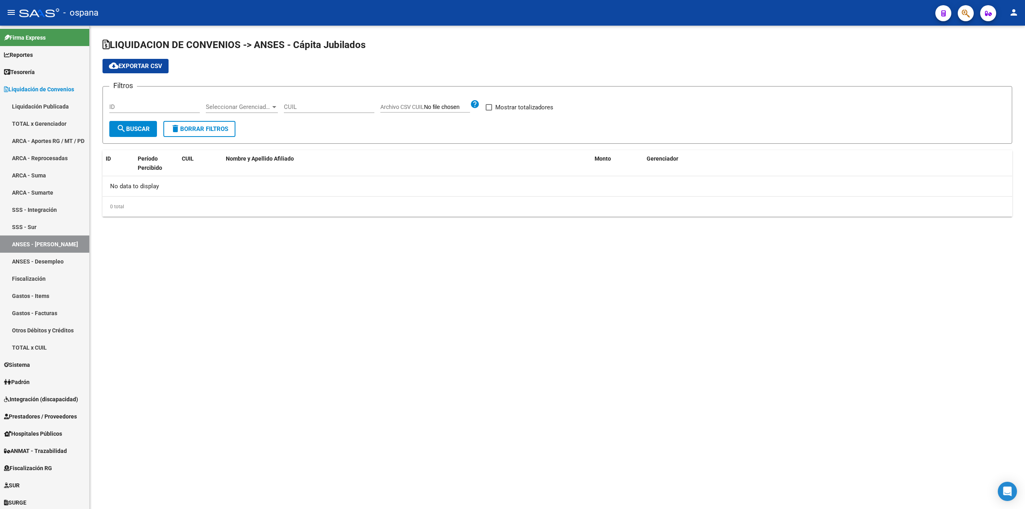
checkbox input "true"
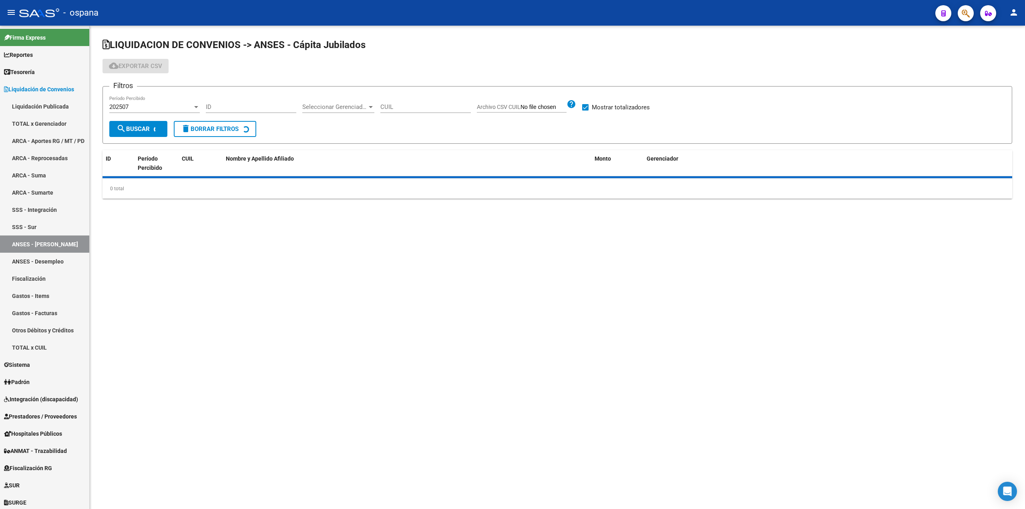
click at [256, 103] on input "ID" at bounding box center [251, 106] width 91 height 7
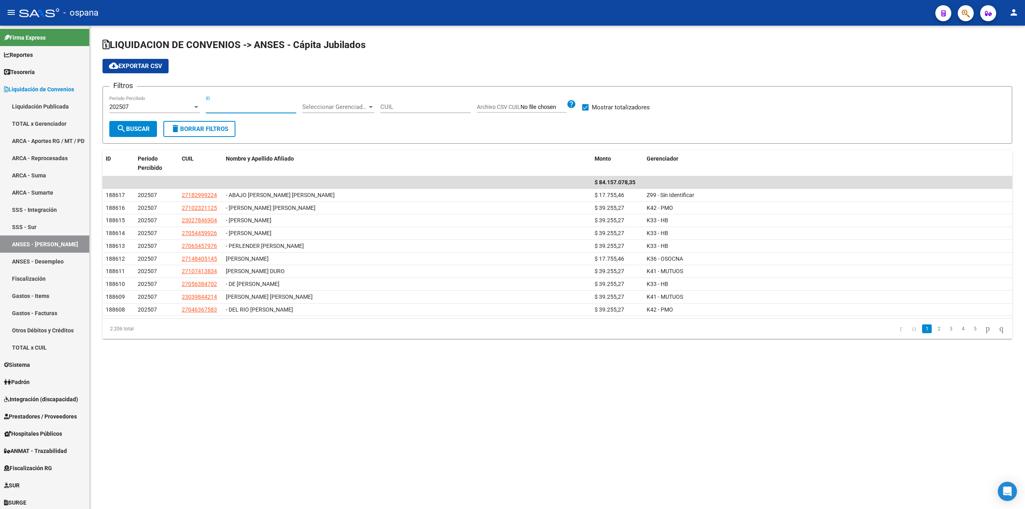
click at [325, 105] on span "Seleccionar Gerenciador" at bounding box center [334, 106] width 65 height 7
click at [324, 166] on span "K37 - CASA" at bounding box center [317, 166] width 30 height 7
click at [133, 126] on span "search Buscar" at bounding box center [133, 128] width 33 height 7
click at [137, 66] on span "cloud_download Exportar CSV" at bounding box center [135, 65] width 53 height 7
